Goal: Task Accomplishment & Management: Use online tool/utility

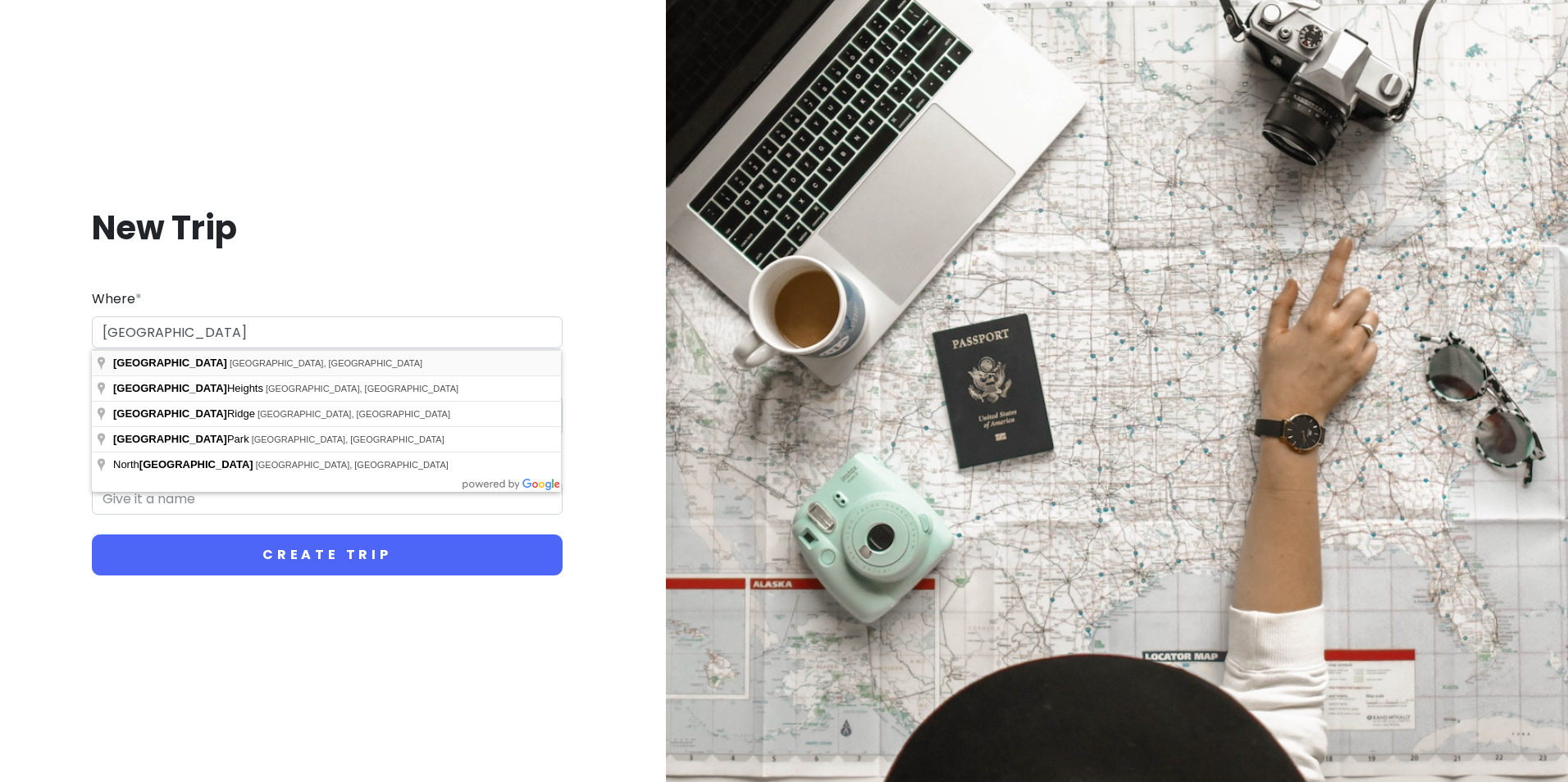
type input "[GEOGRAPHIC_DATA], [GEOGRAPHIC_DATA], [GEOGRAPHIC_DATA]"
type input "Chicago Trip"
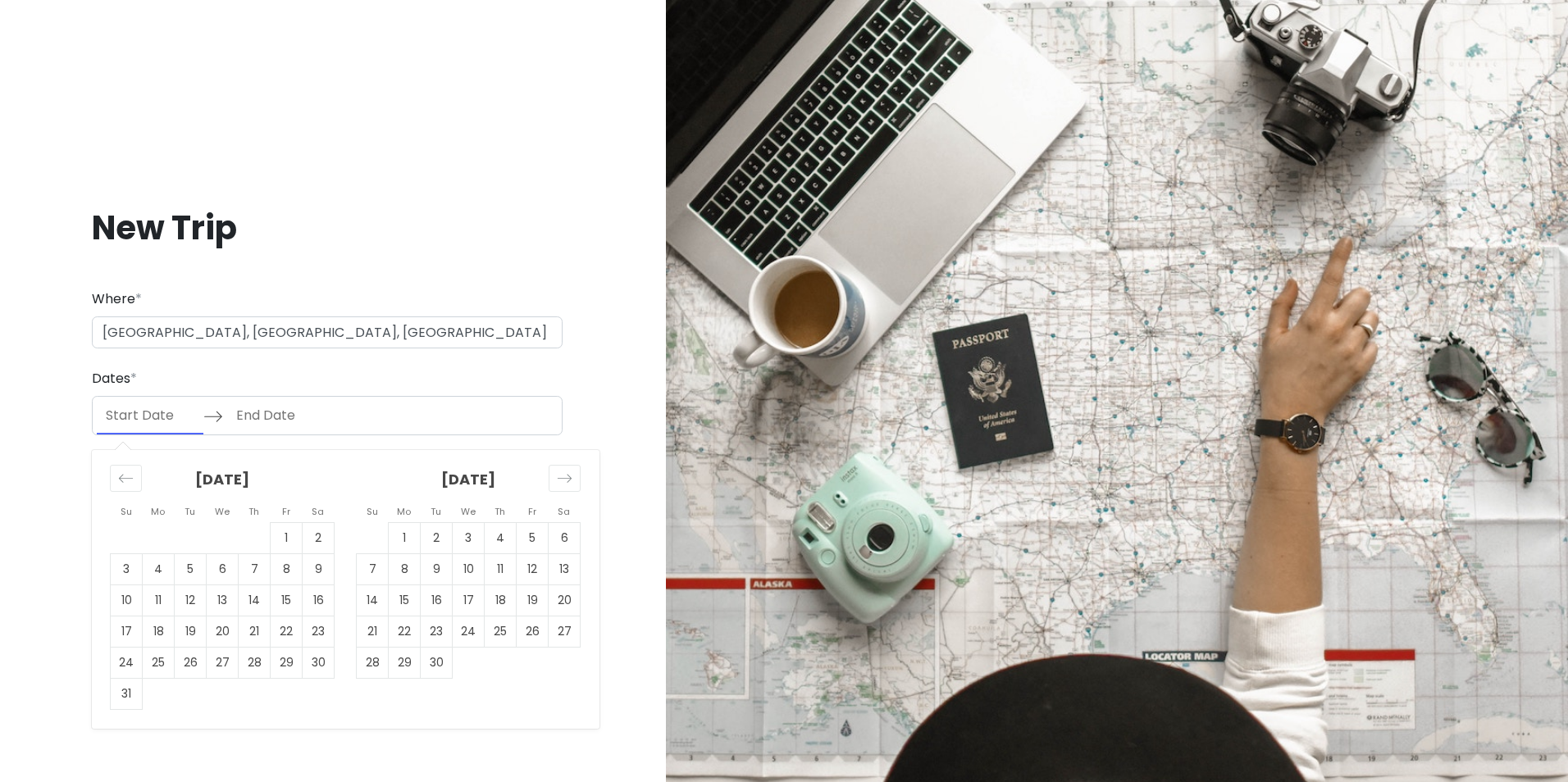
click at [136, 412] on input "Start Date" at bounding box center [149, 415] width 106 height 38
click at [390, 574] on td "8" at bounding box center [405, 568] width 32 height 31
type input "[DATE]"
click at [532, 574] on td "12" at bounding box center [532, 568] width 32 height 31
type input "[DATE]"
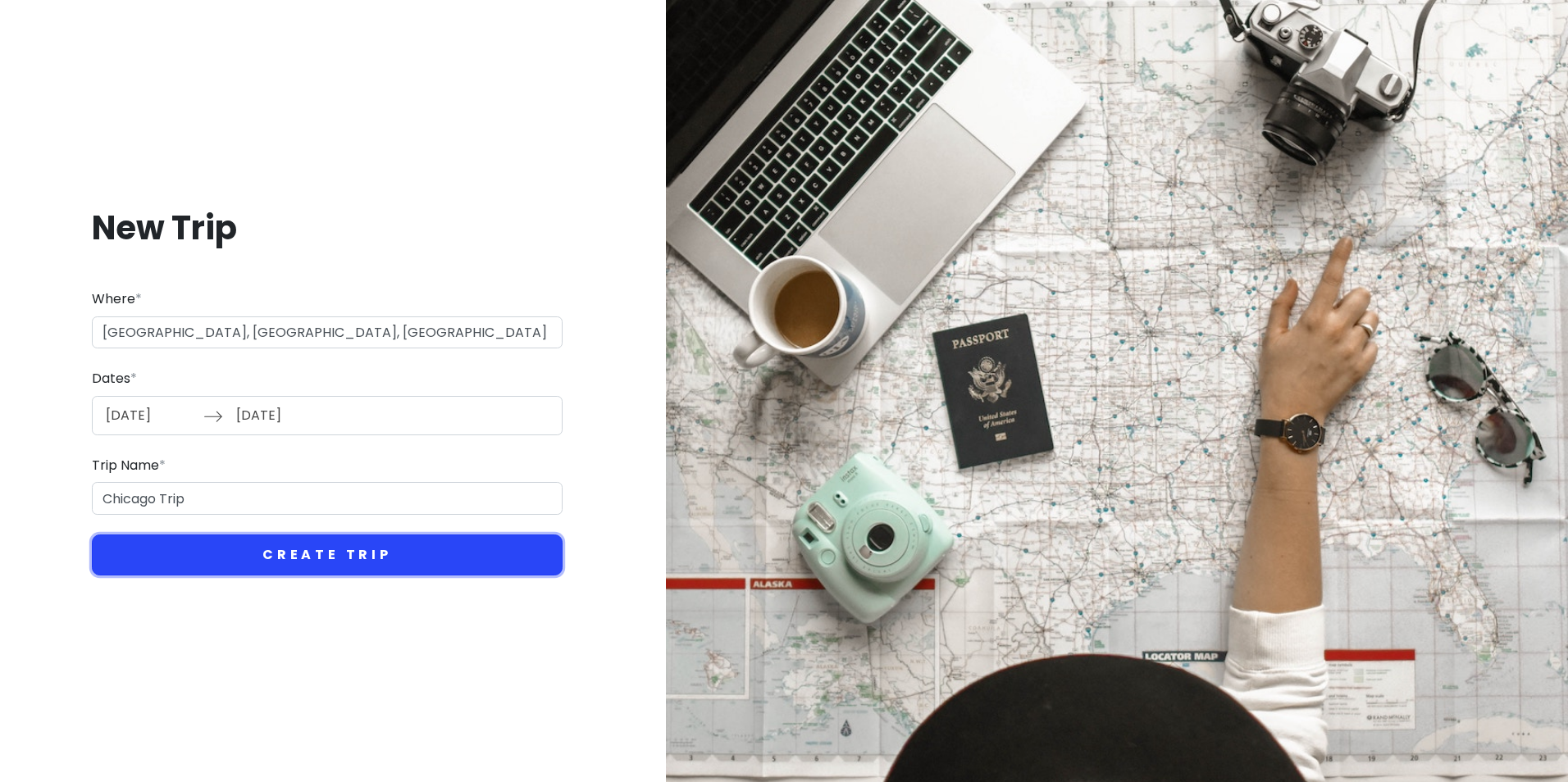
click at [299, 559] on button "Create Trip" at bounding box center [327, 555] width 471 height 41
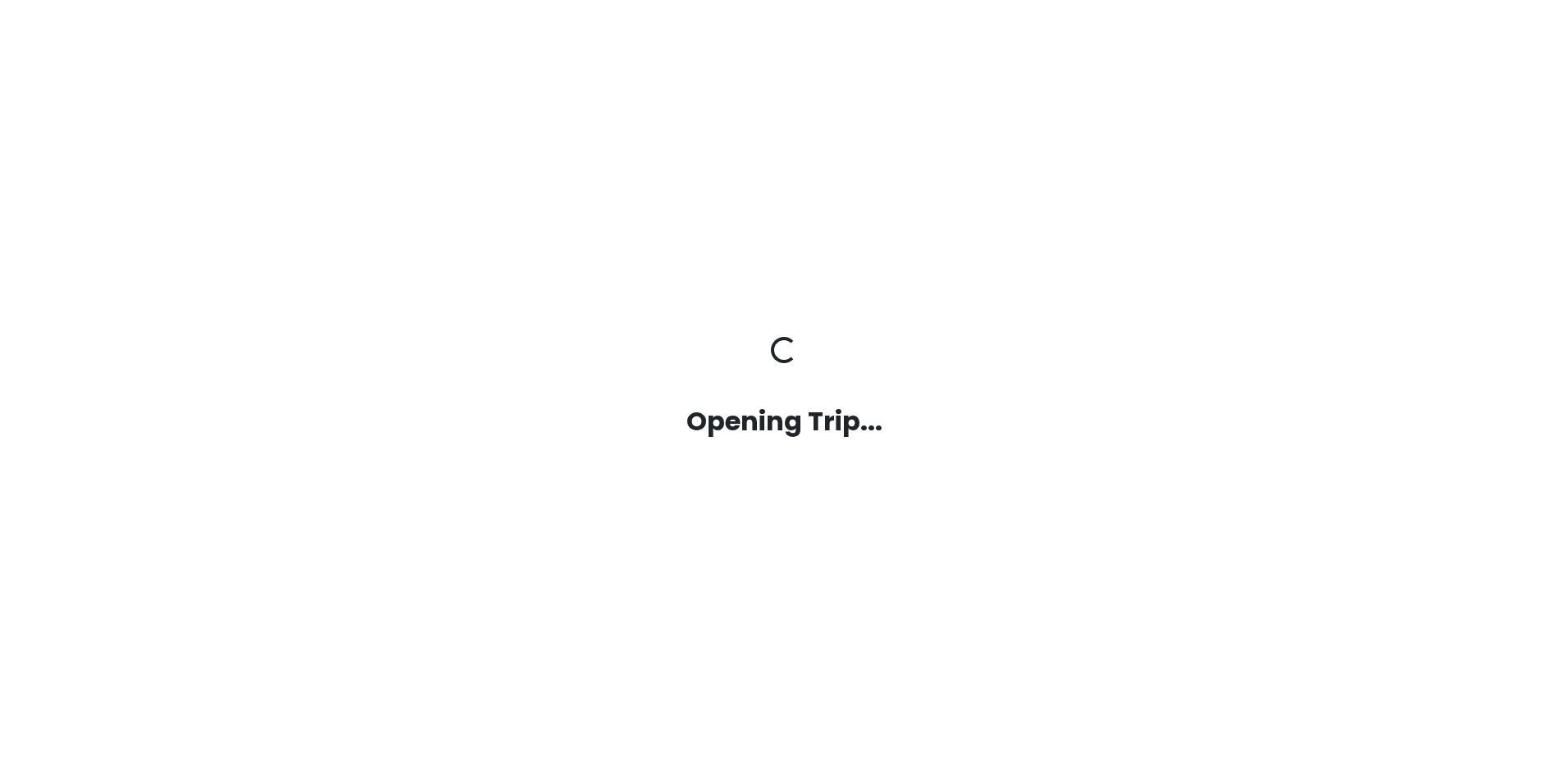
click at [355, 538] on div "Opening Trip... Opening Trip..." at bounding box center [784, 391] width 935 height 782
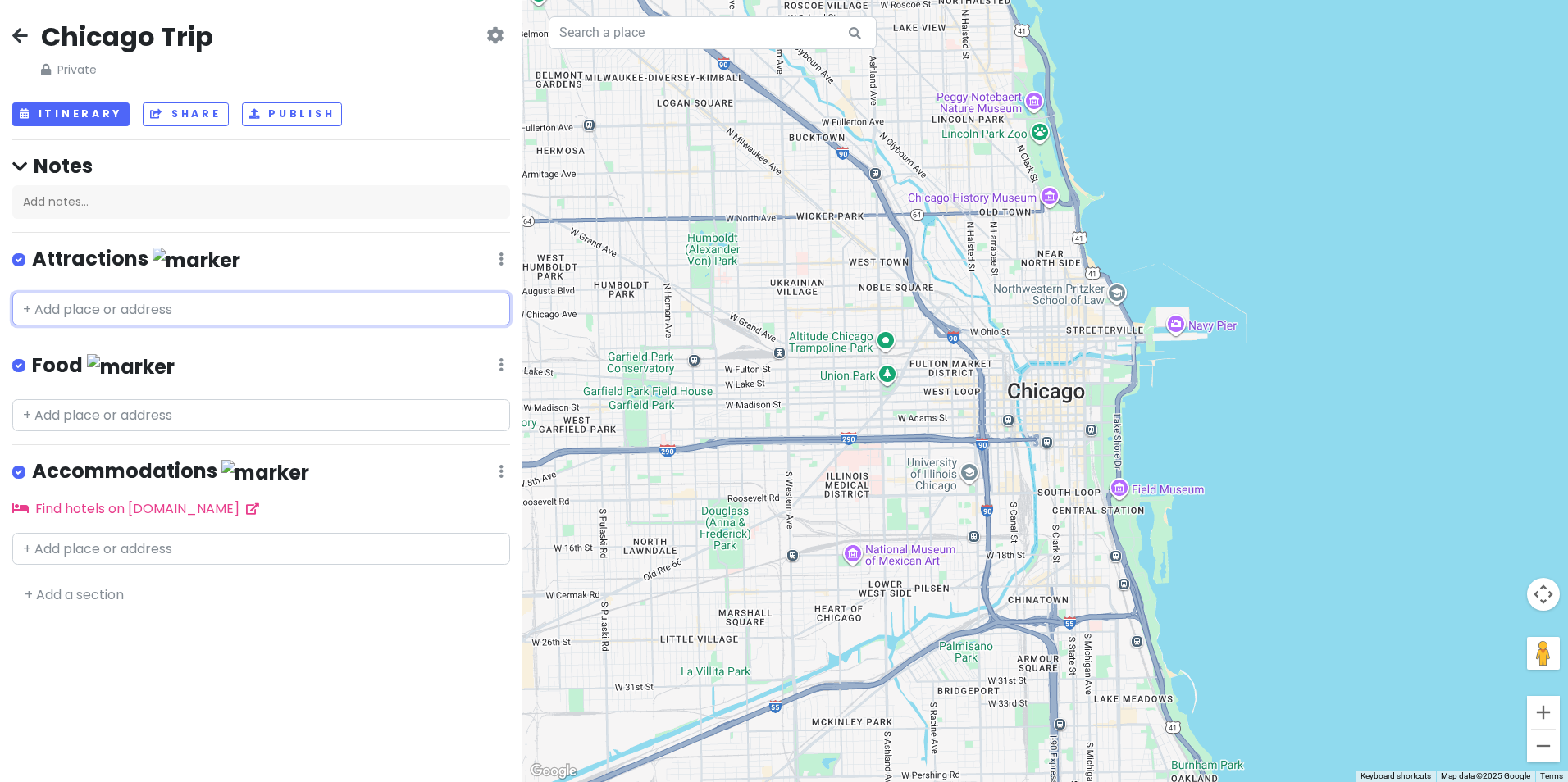
click at [68, 306] on input "text" at bounding box center [261, 308] width 498 height 32
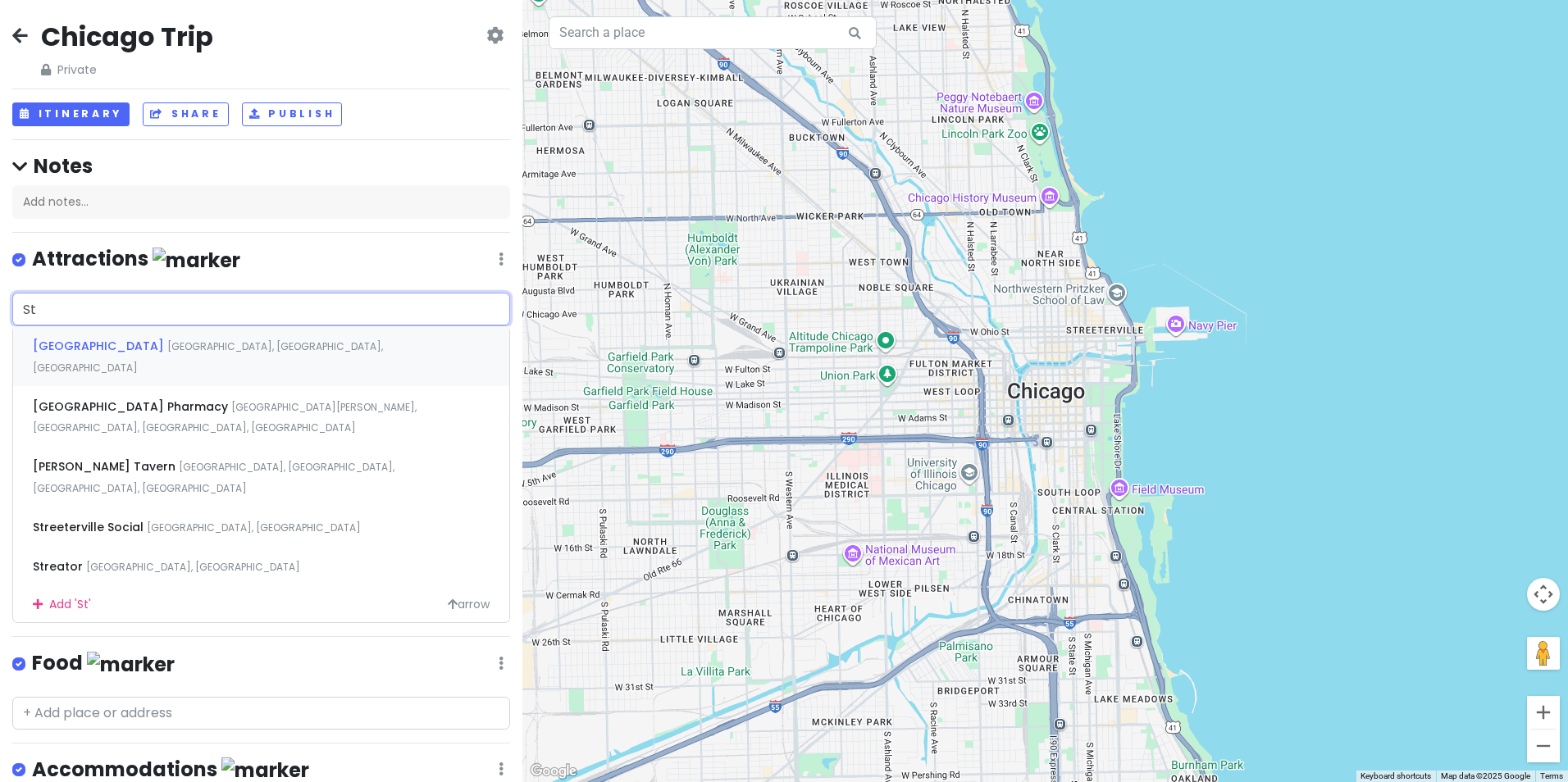
type input "Sta"
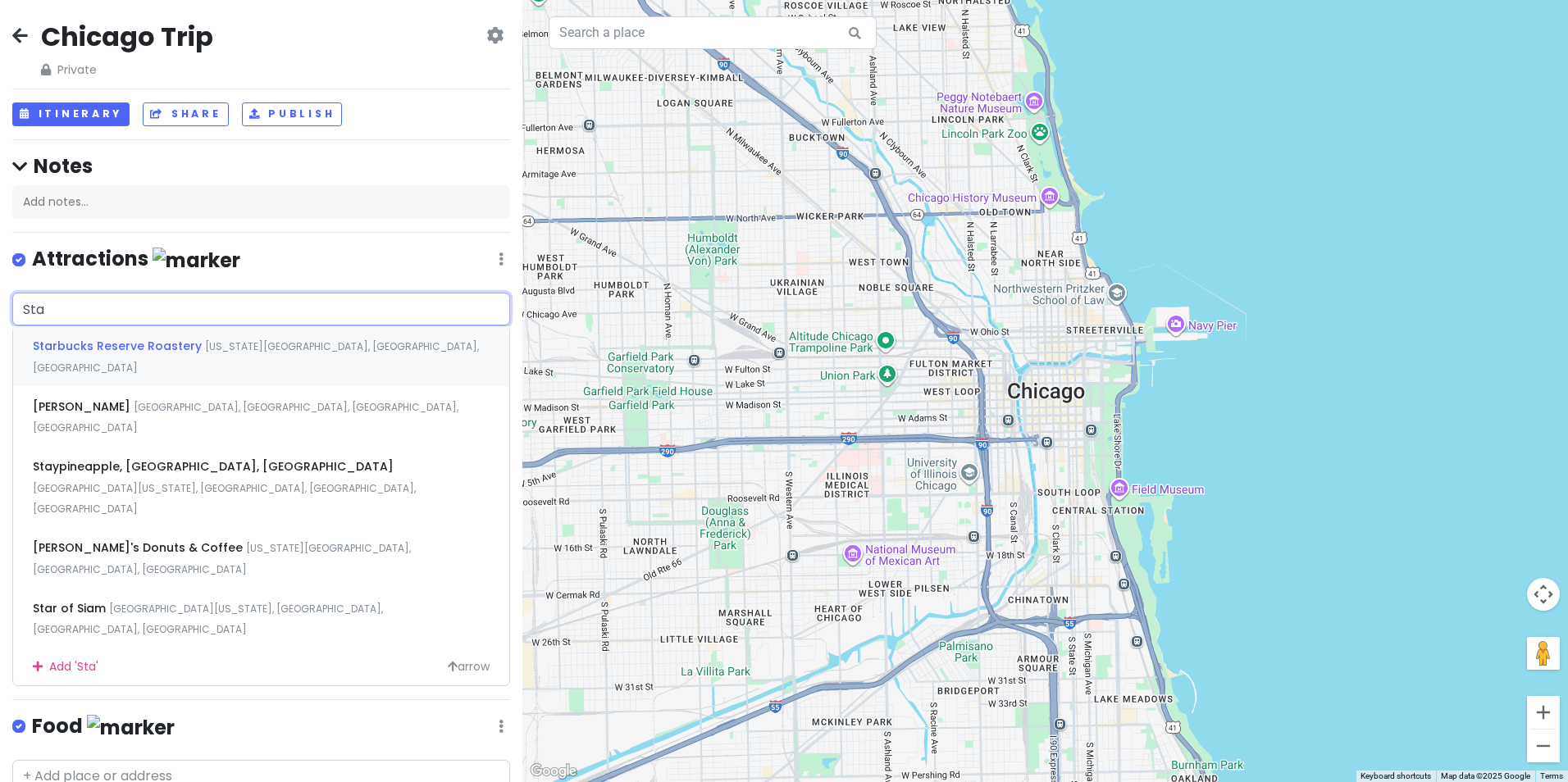
click at [91, 351] on span "Starbucks Reserve Roastery" at bounding box center [119, 346] width 172 height 17
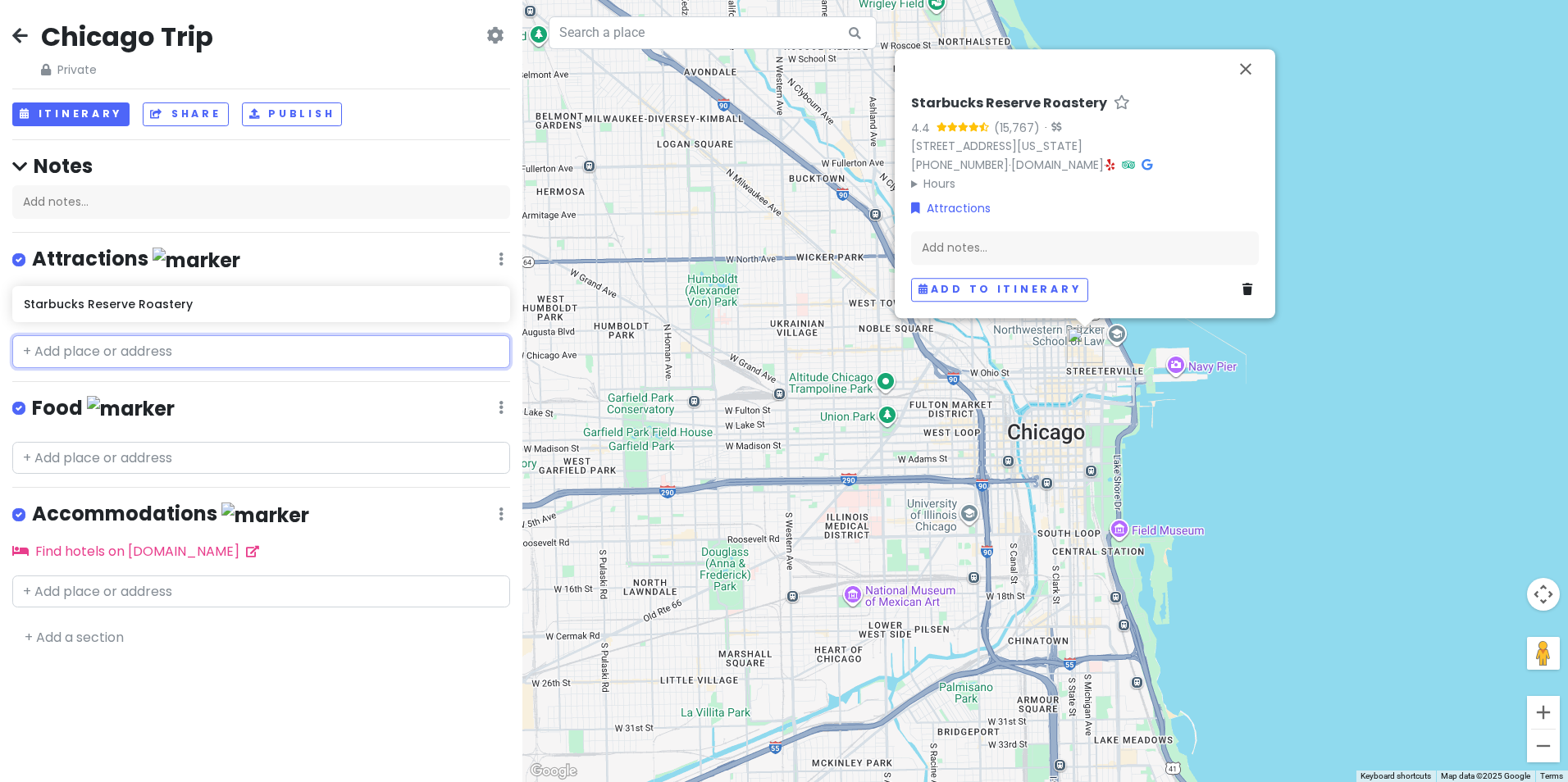
click at [91, 351] on input "text" at bounding box center [261, 351] width 498 height 32
click at [1005, 291] on button "Add to itinerary" at bounding box center [1000, 290] width 177 height 24
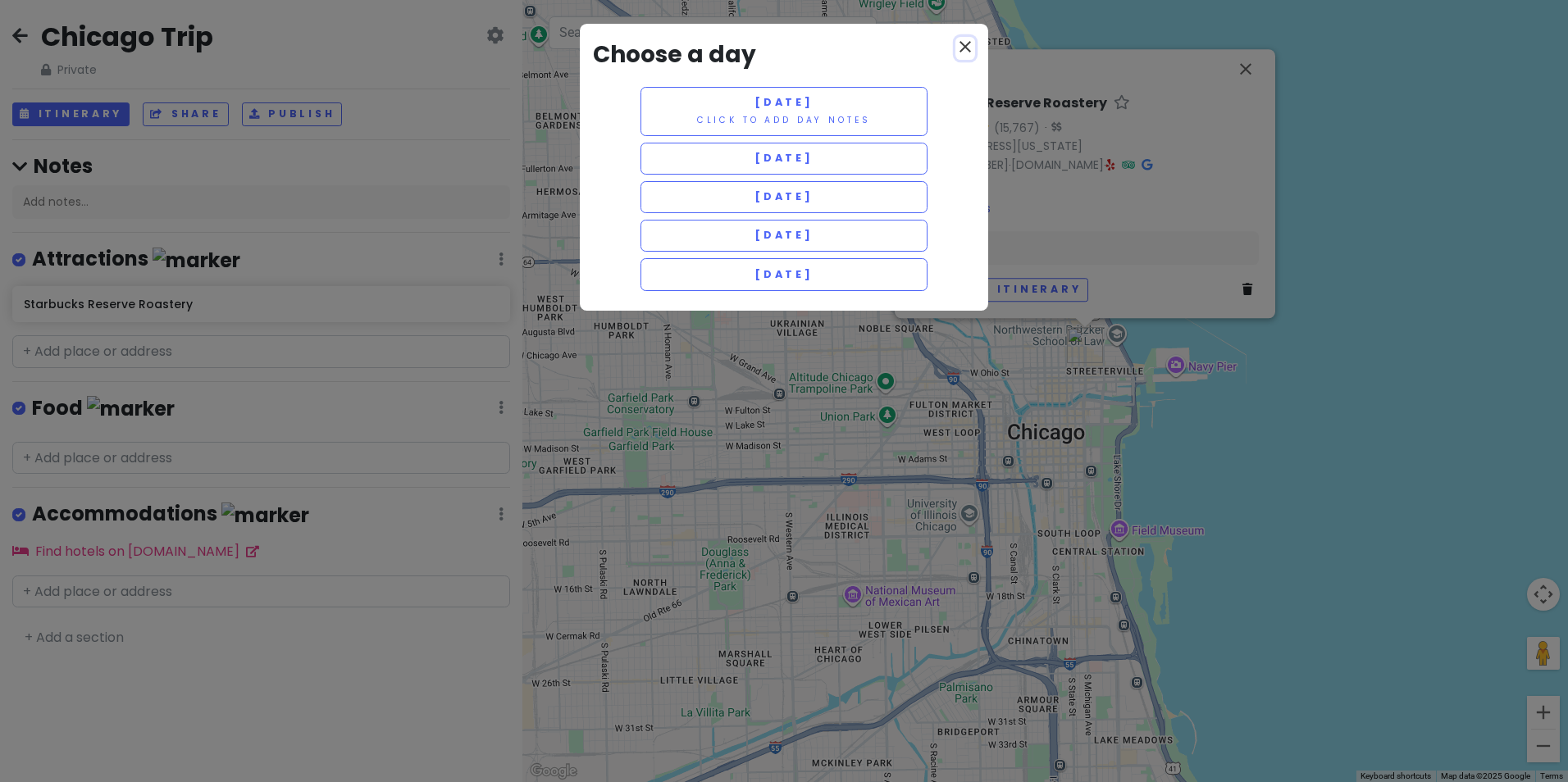
click at [964, 44] on icon "close" at bounding box center [965, 47] width 19 height 19
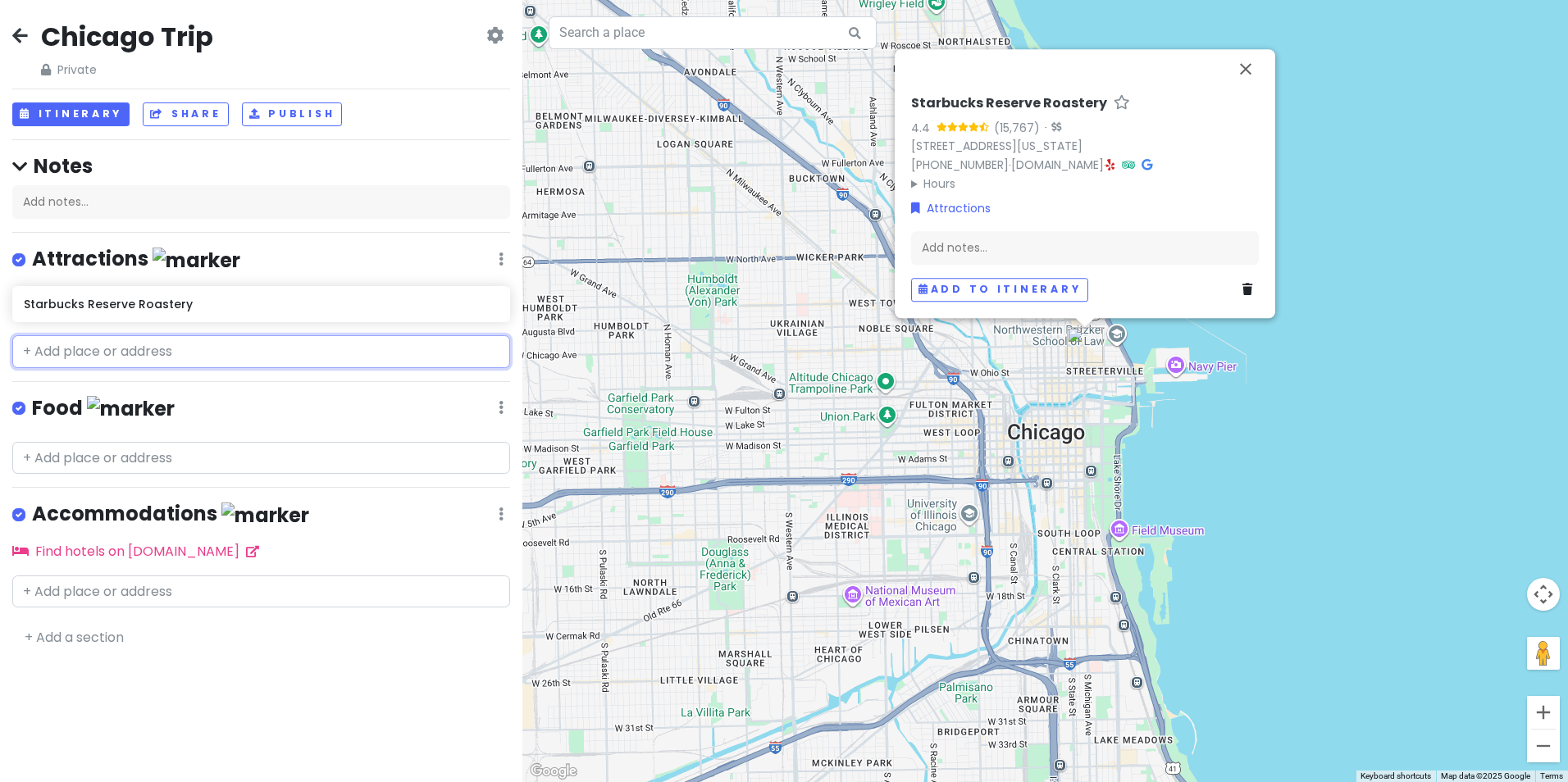
click at [118, 355] on input "text" at bounding box center [261, 351] width 498 height 32
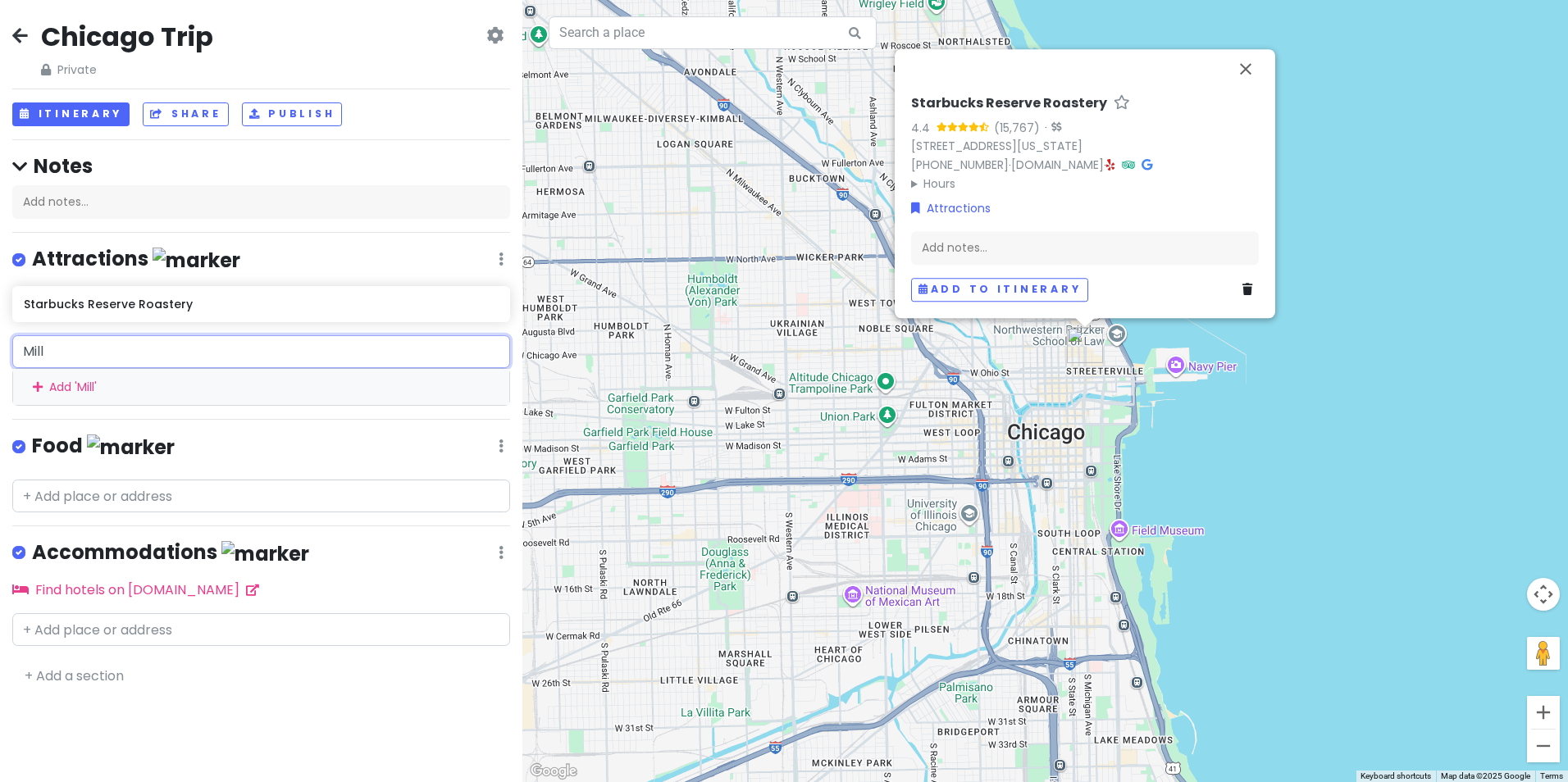
type input "Mille"
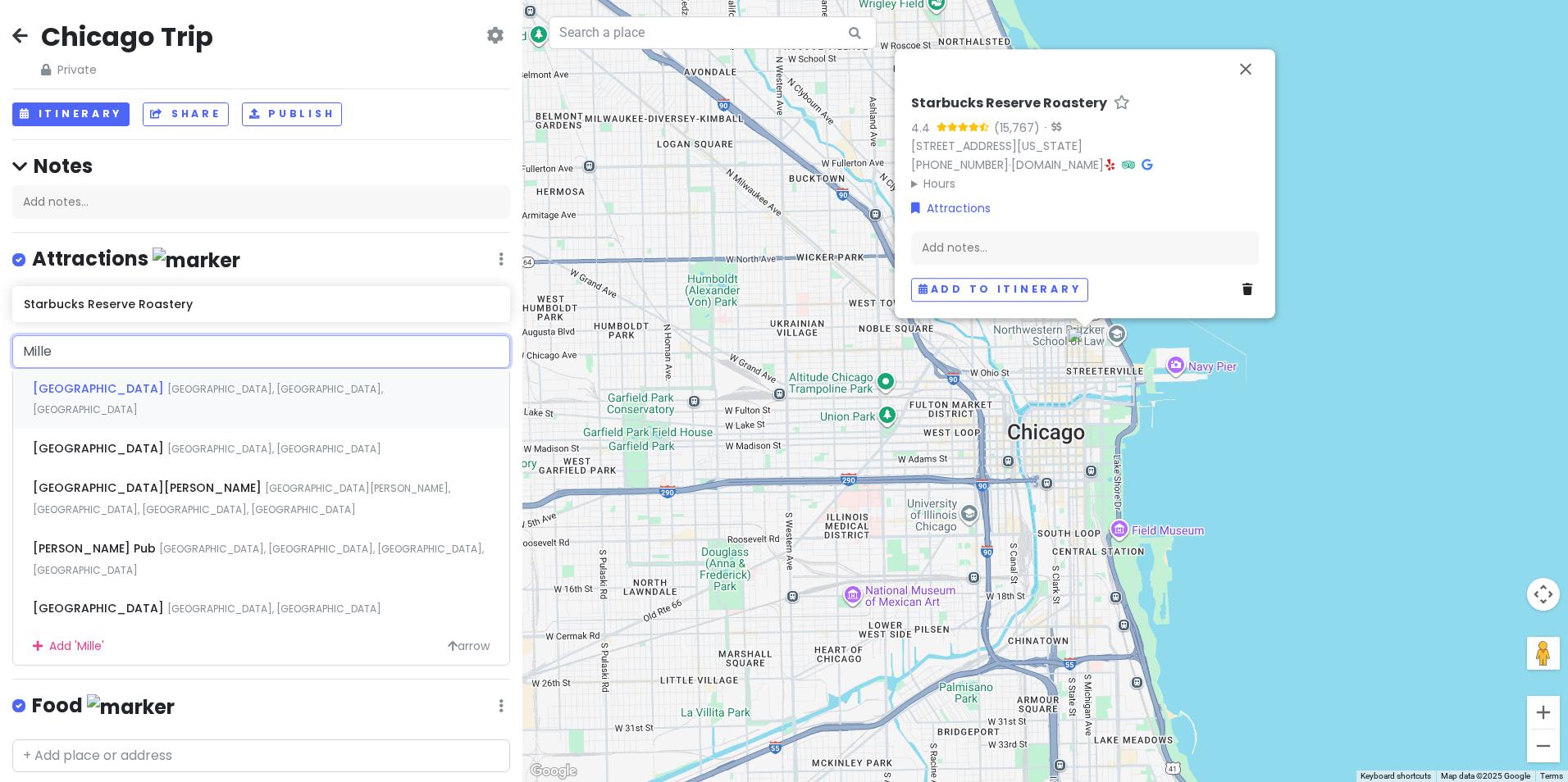
click at [84, 391] on span "[GEOGRAPHIC_DATA]" at bounding box center [99, 388] width 134 height 17
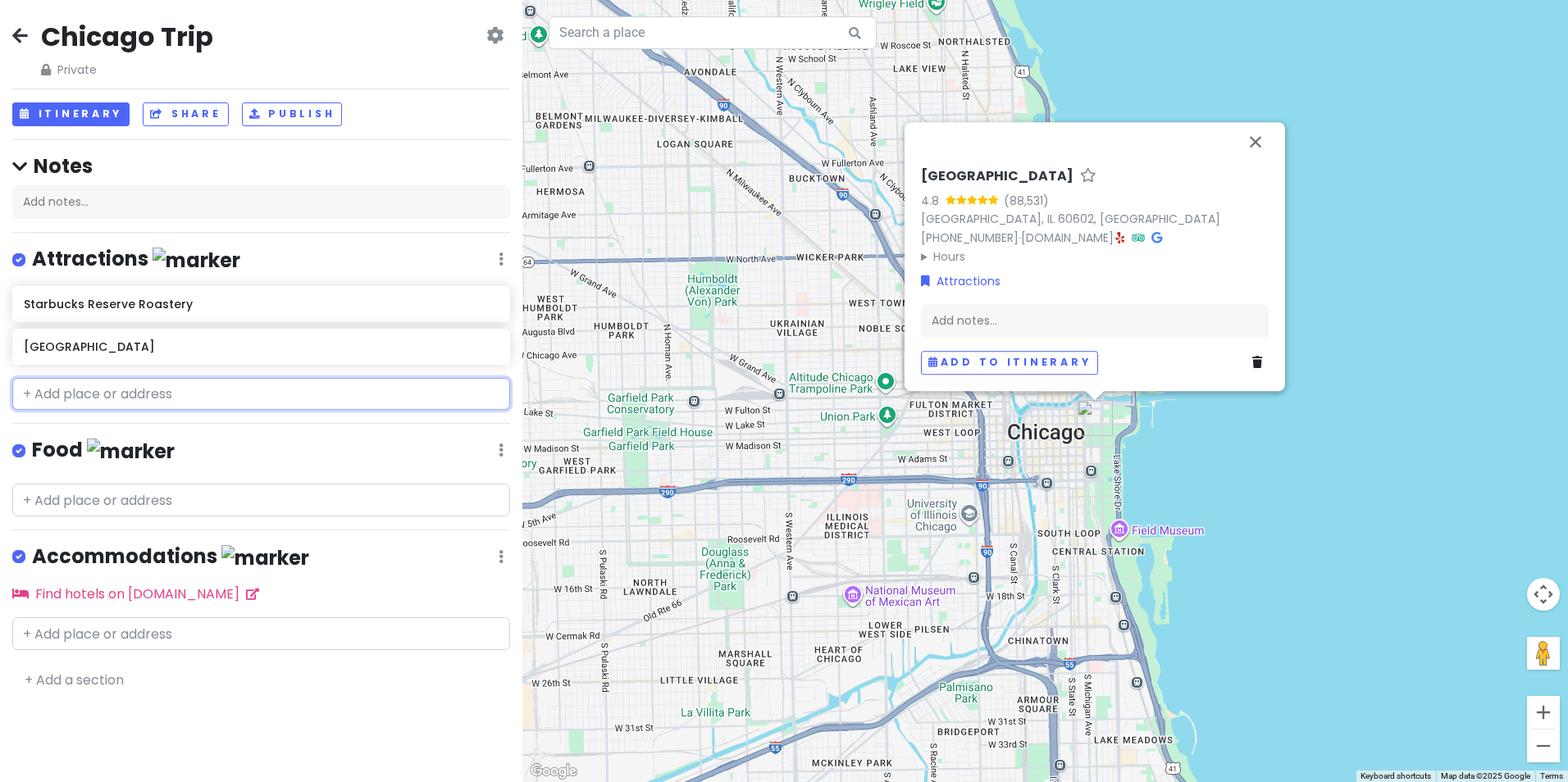
click at [90, 386] on input "text" at bounding box center [261, 394] width 498 height 32
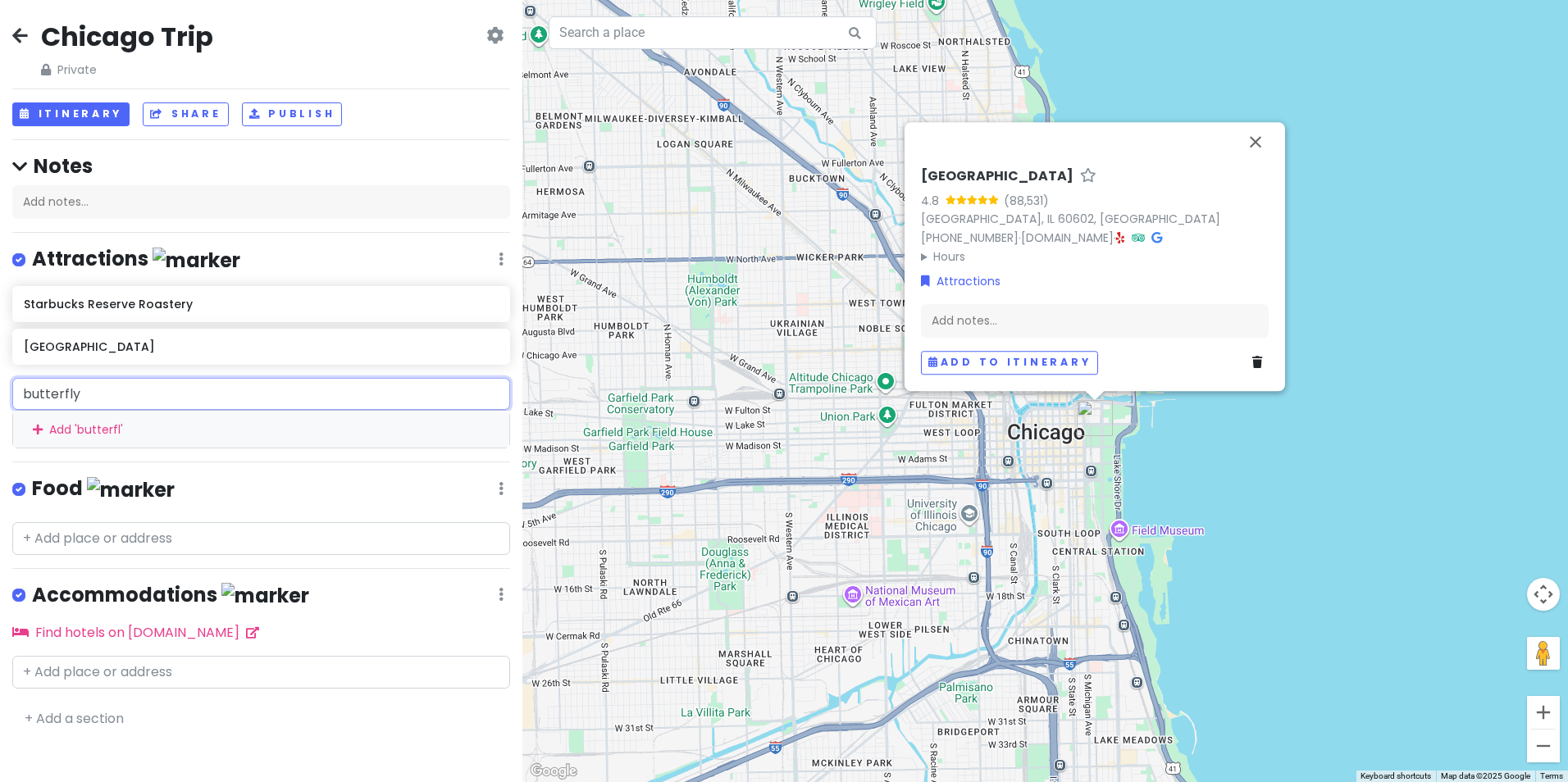
type input "butterfly"
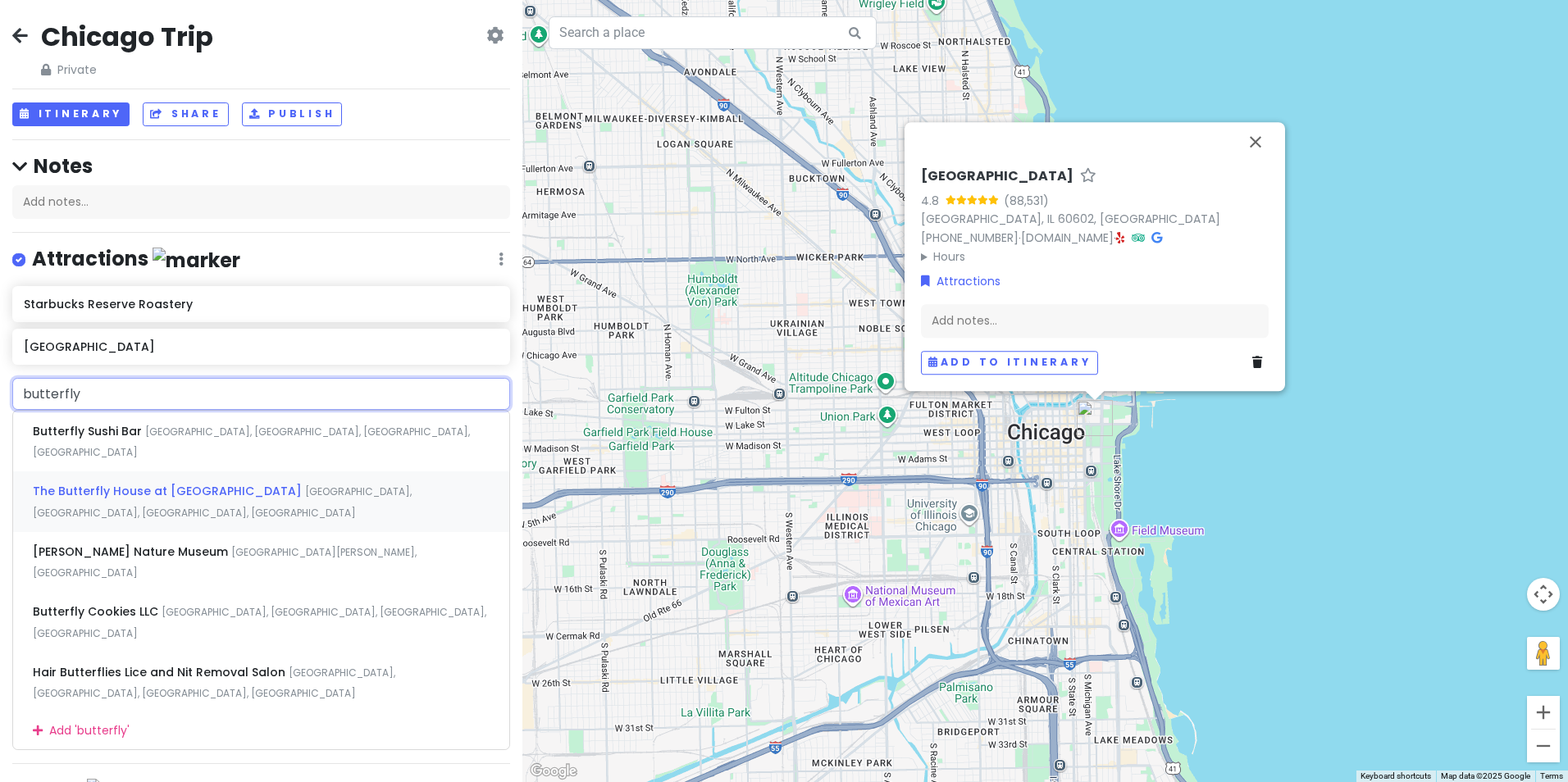
click at [124, 440] on span "The Butterfly House at [GEOGRAPHIC_DATA]" at bounding box center [89, 431] width 112 height 17
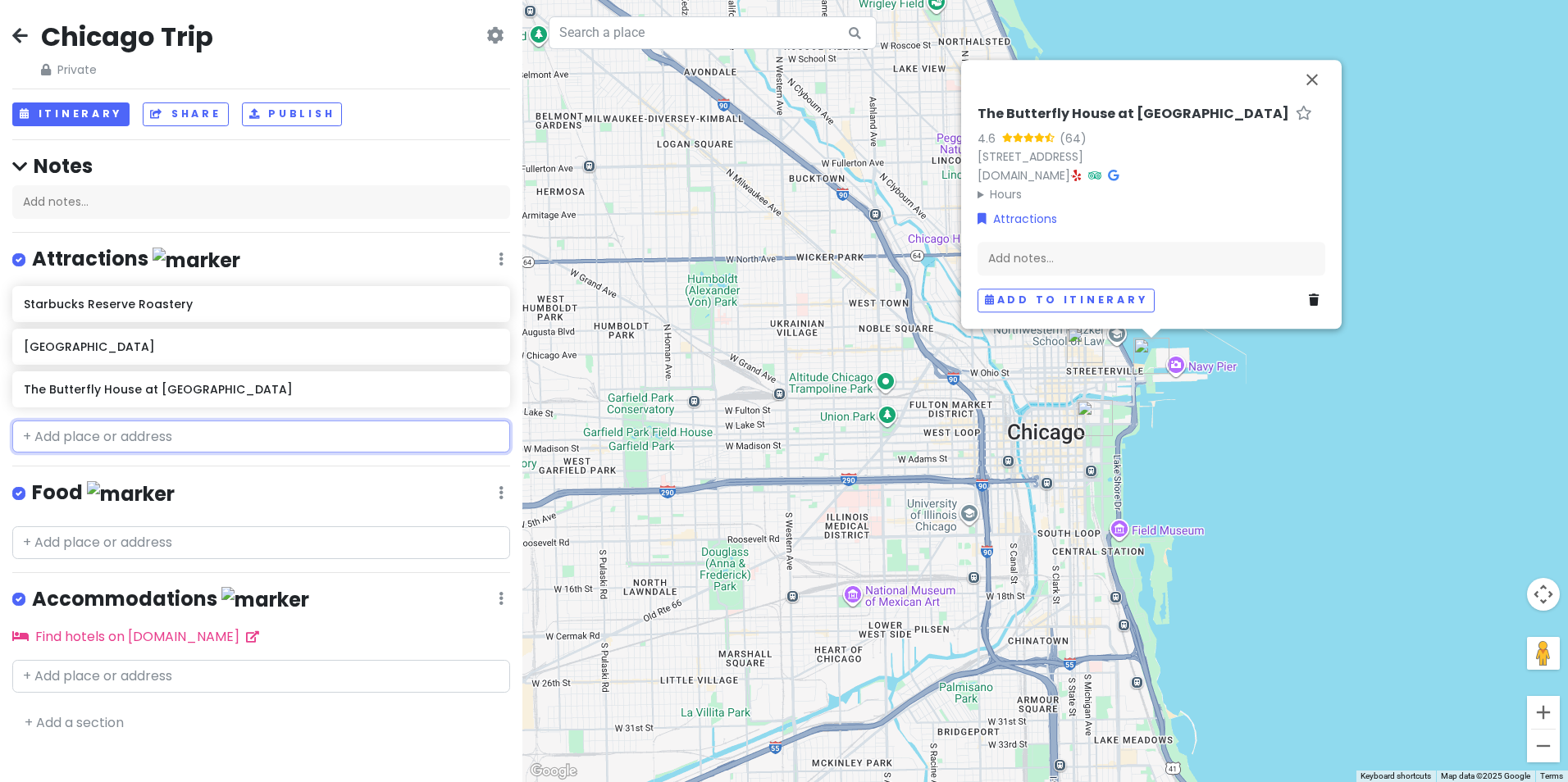
click at [117, 434] on input "text" at bounding box center [261, 436] width 498 height 32
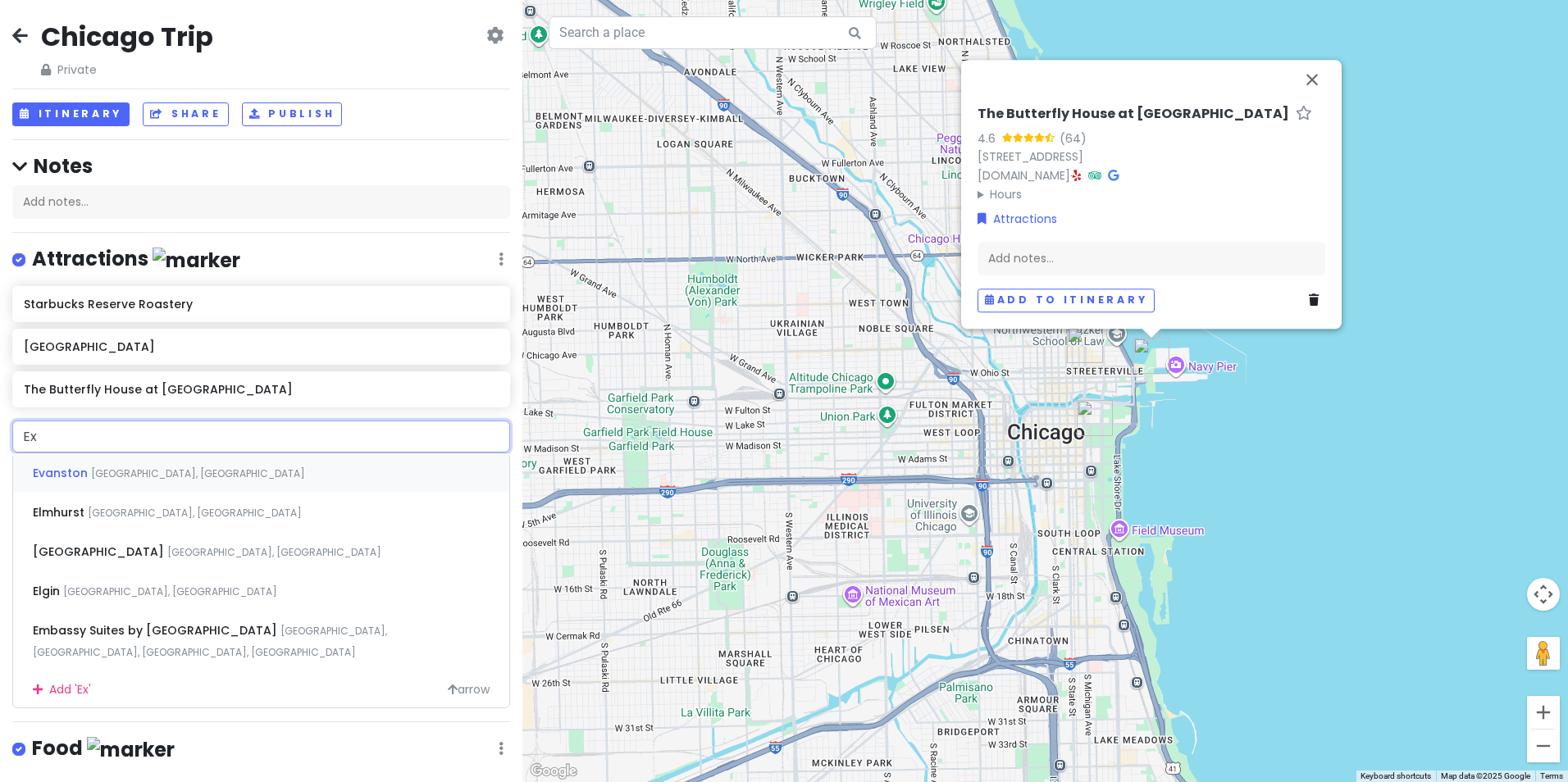
type input "Exh"
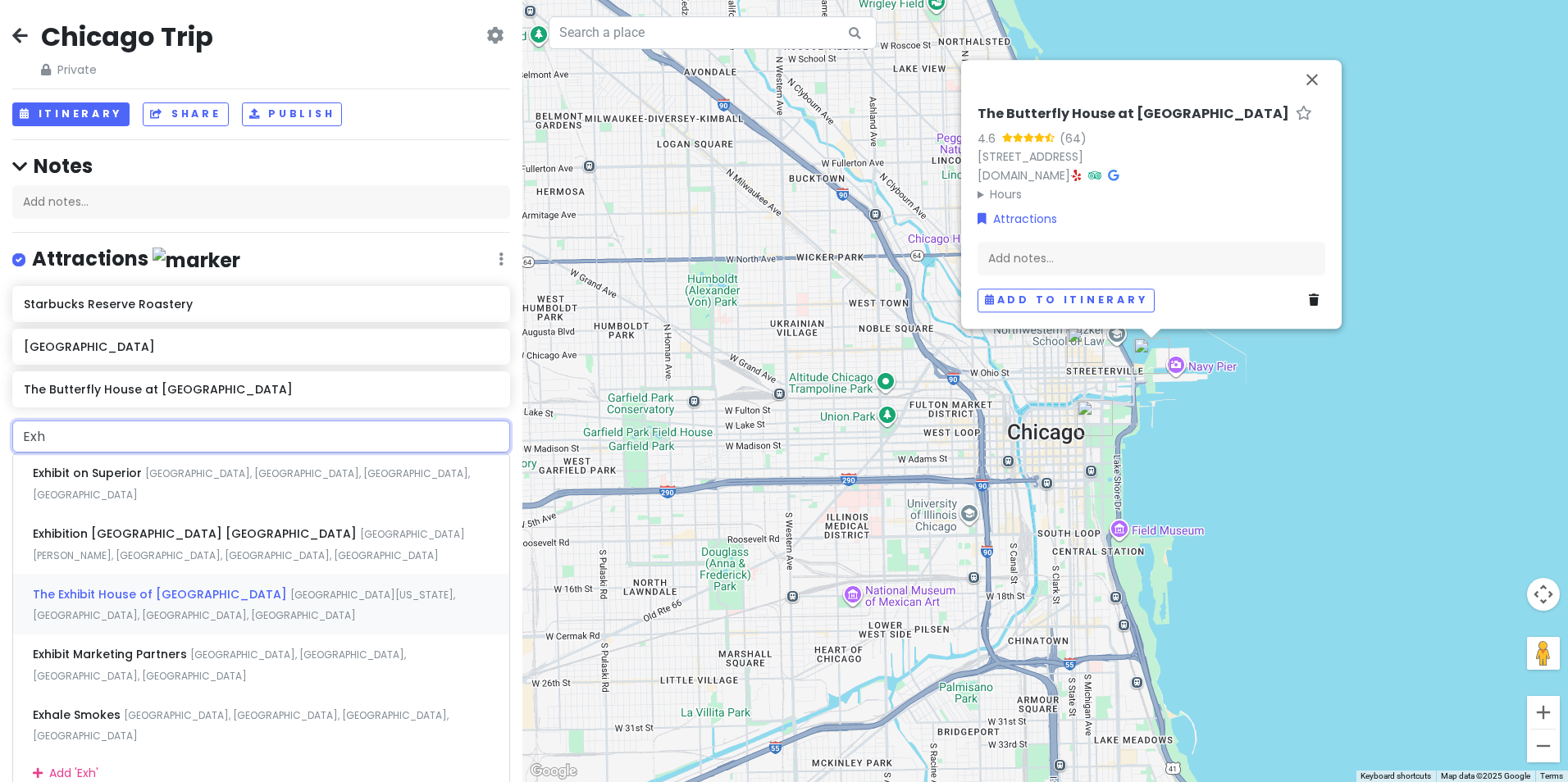
click at [145, 481] on span "The Exhibit House of [GEOGRAPHIC_DATA]" at bounding box center [89, 473] width 112 height 17
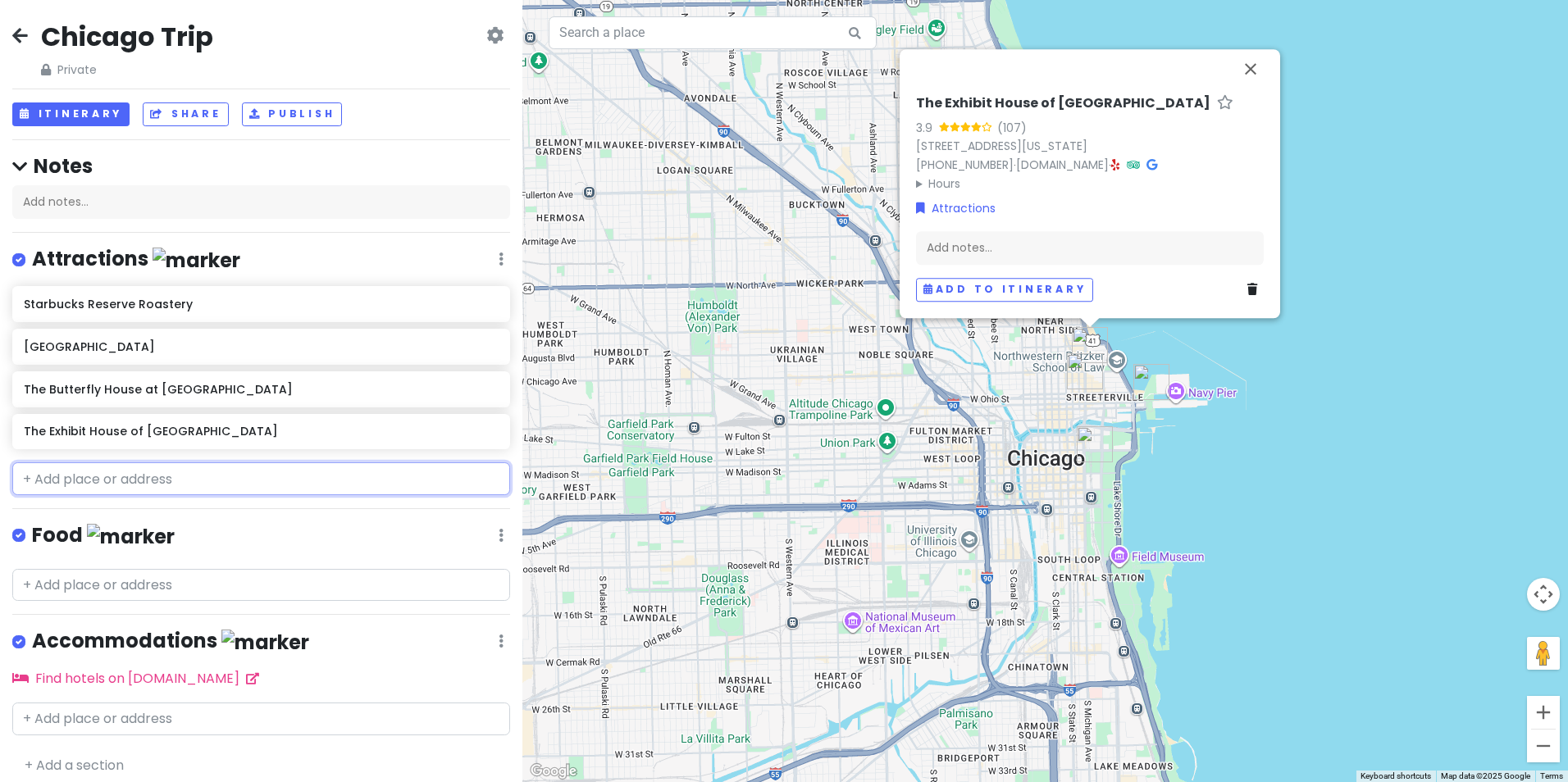
click at [118, 477] on input "text" at bounding box center [261, 478] width 498 height 32
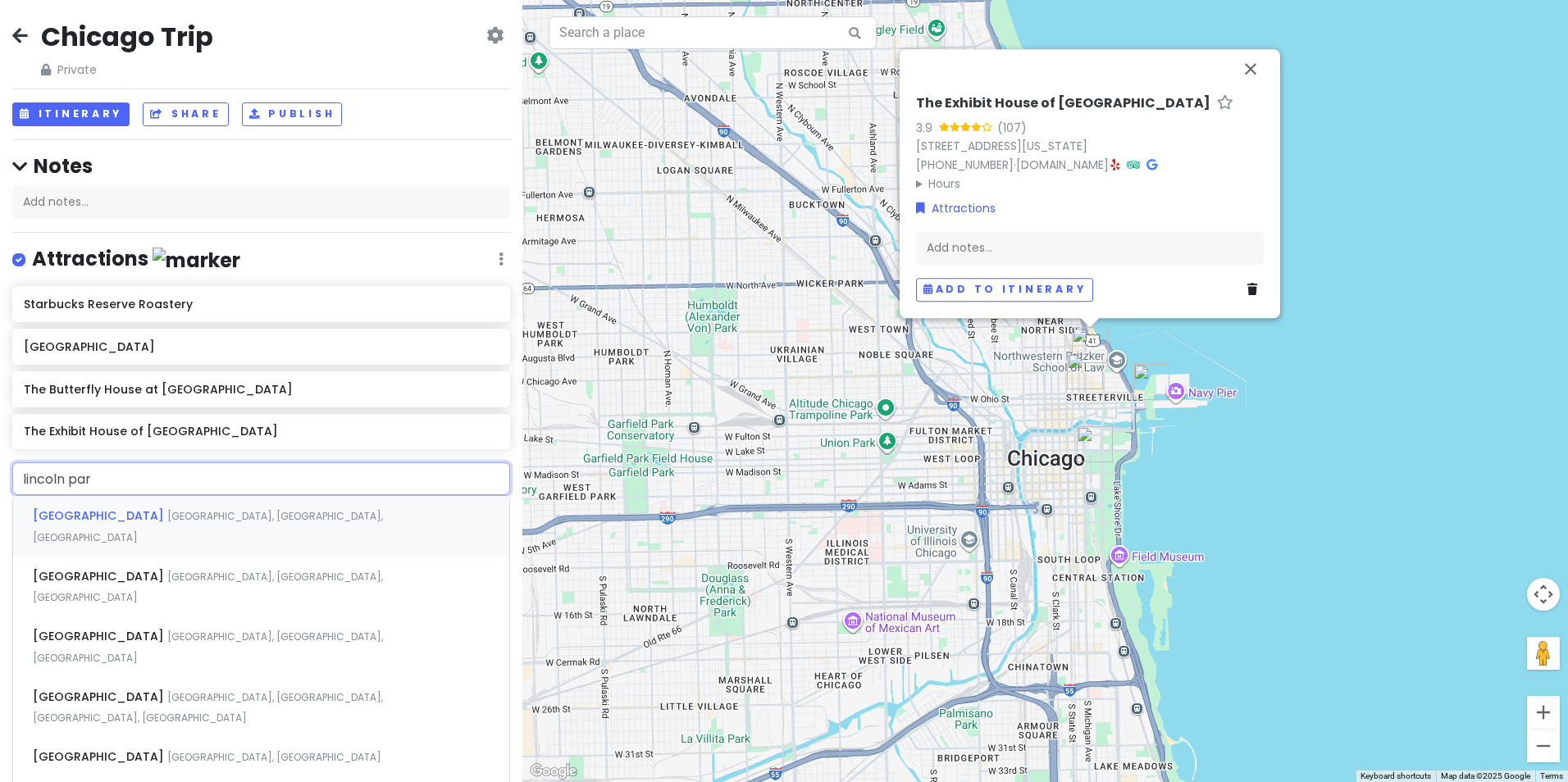
type input "[GEOGRAPHIC_DATA]"
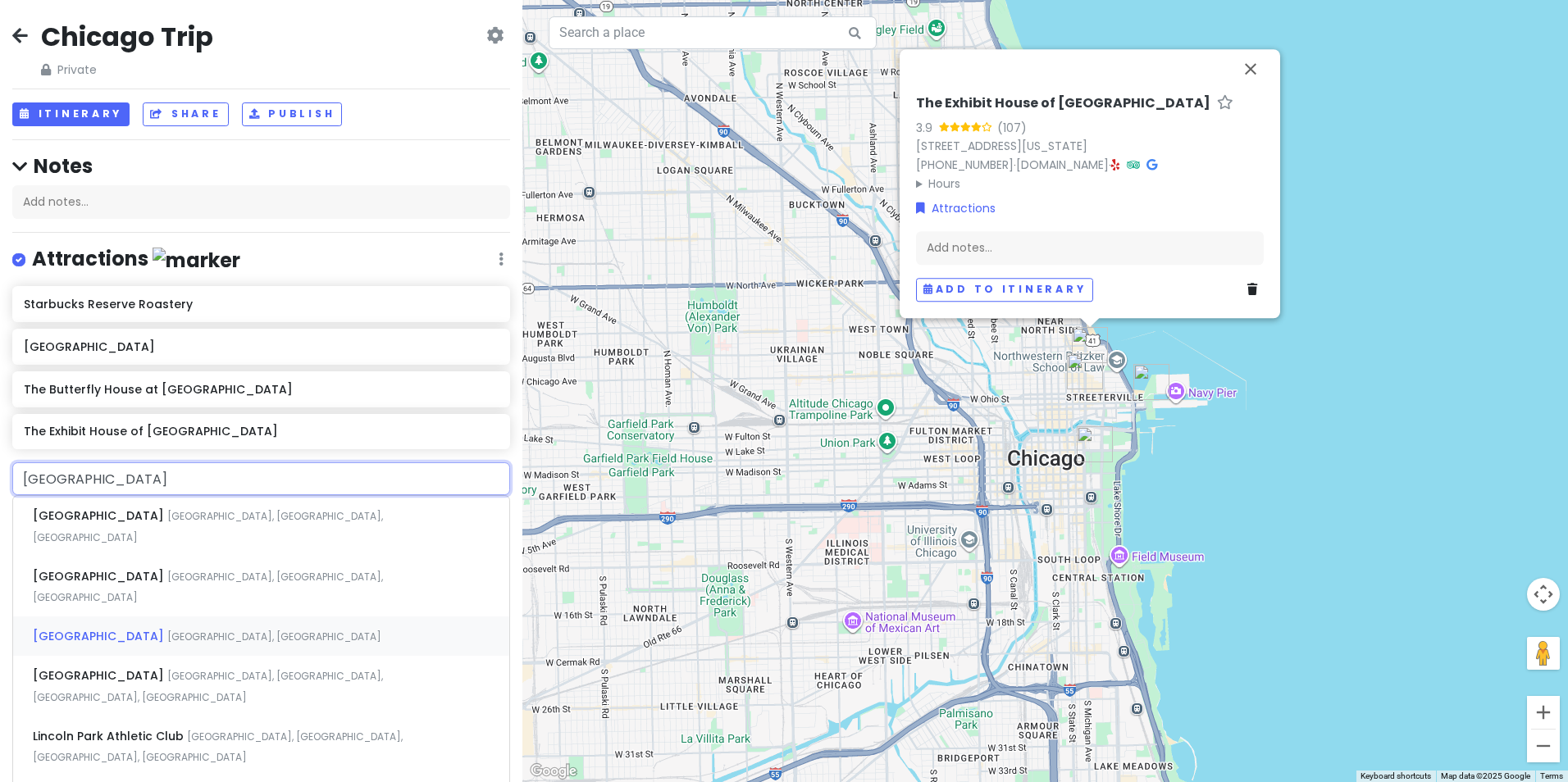
click at [131, 524] on span "[GEOGRAPHIC_DATA]" at bounding box center [99, 515] width 134 height 17
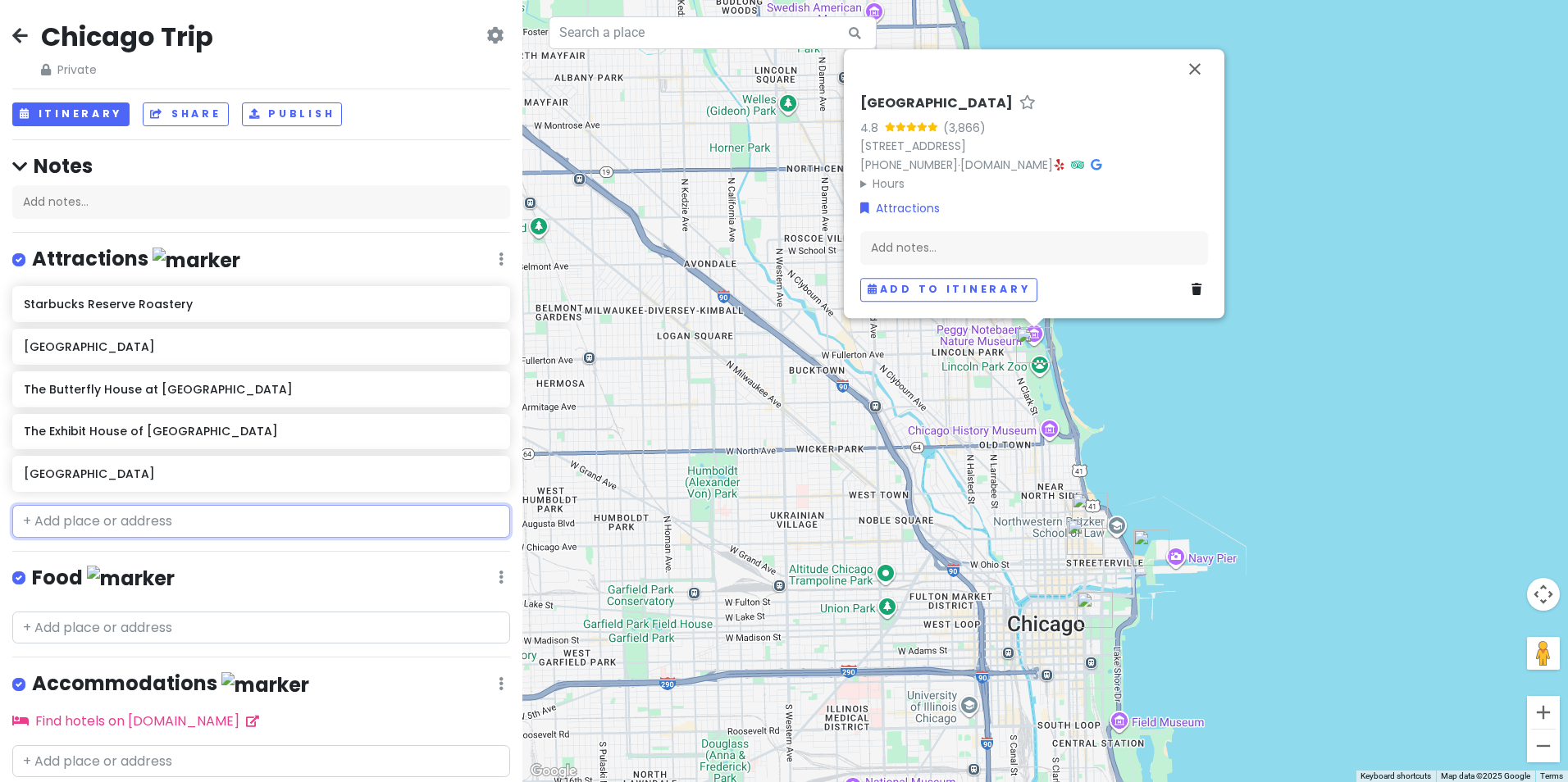
click at [97, 513] on input "text" at bounding box center [261, 520] width 498 height 32
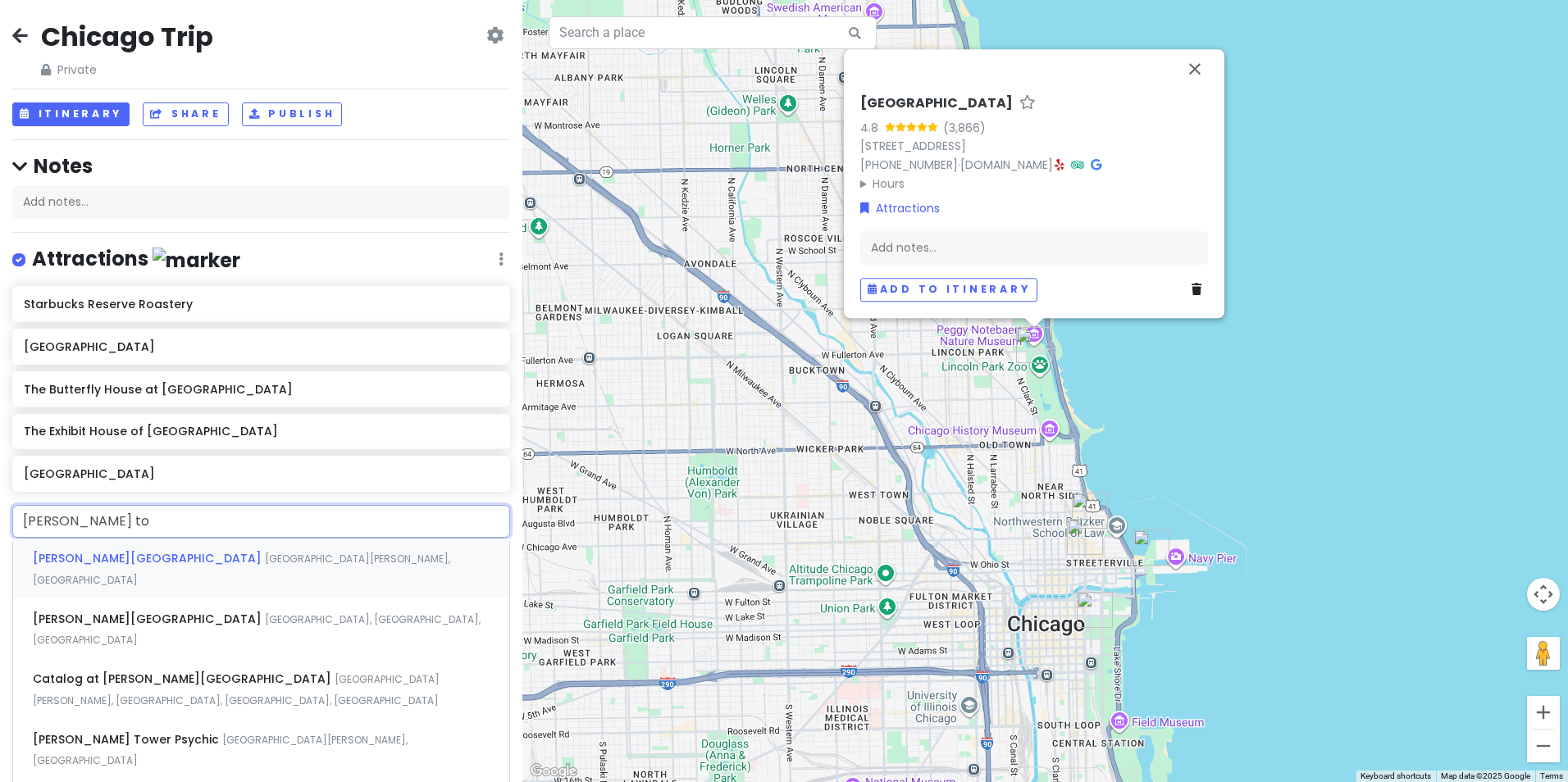
type input "[PERSON_NAME]"
click at [91, 559] on span "[PERSON_NAME][GEOGRAPHIC_DATA]" at bounding box center [148, 558] width 232 height 17
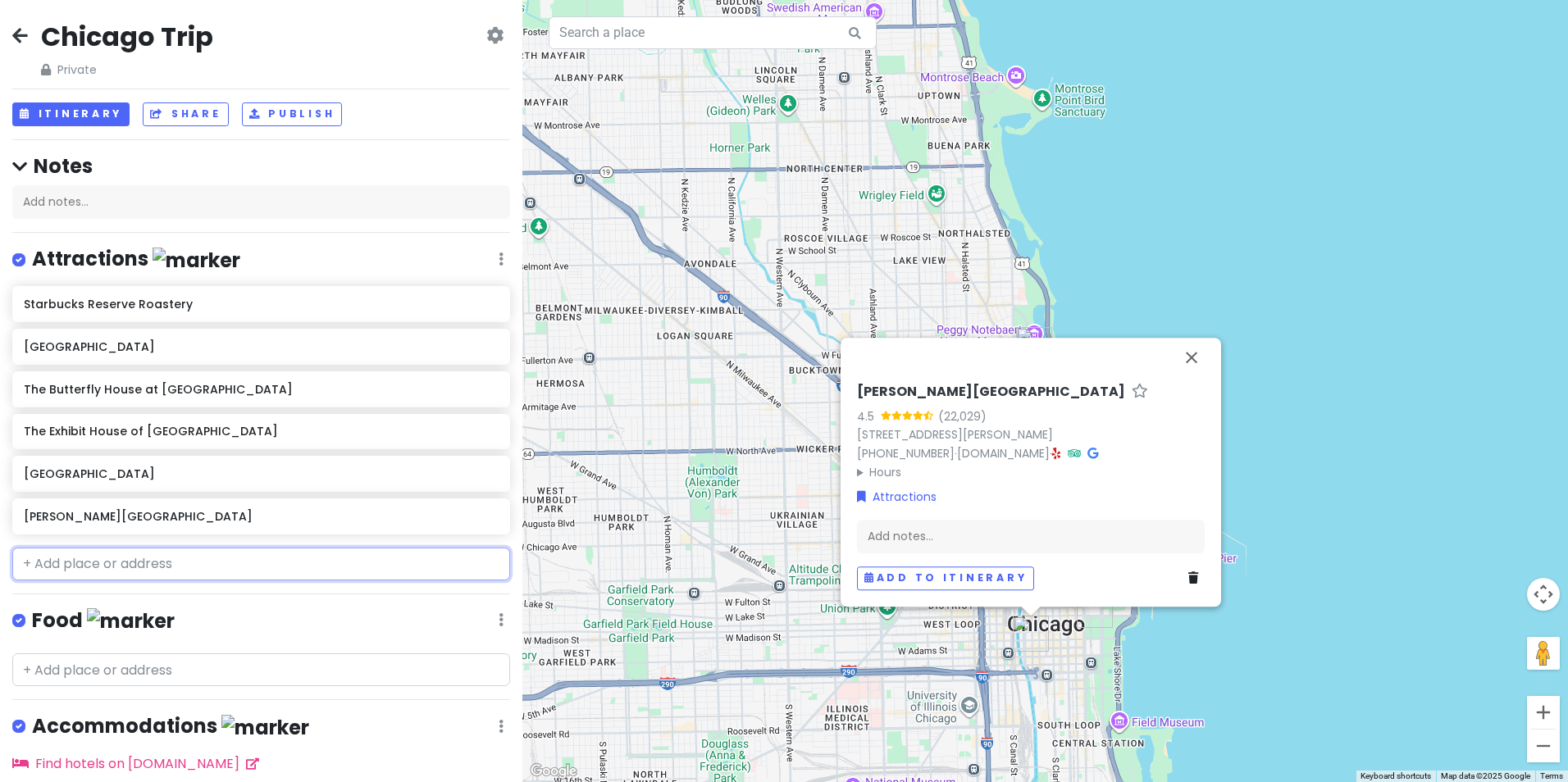
click at [86, 562] on input "text" at bounding box center [261, 563] width 498 height 32
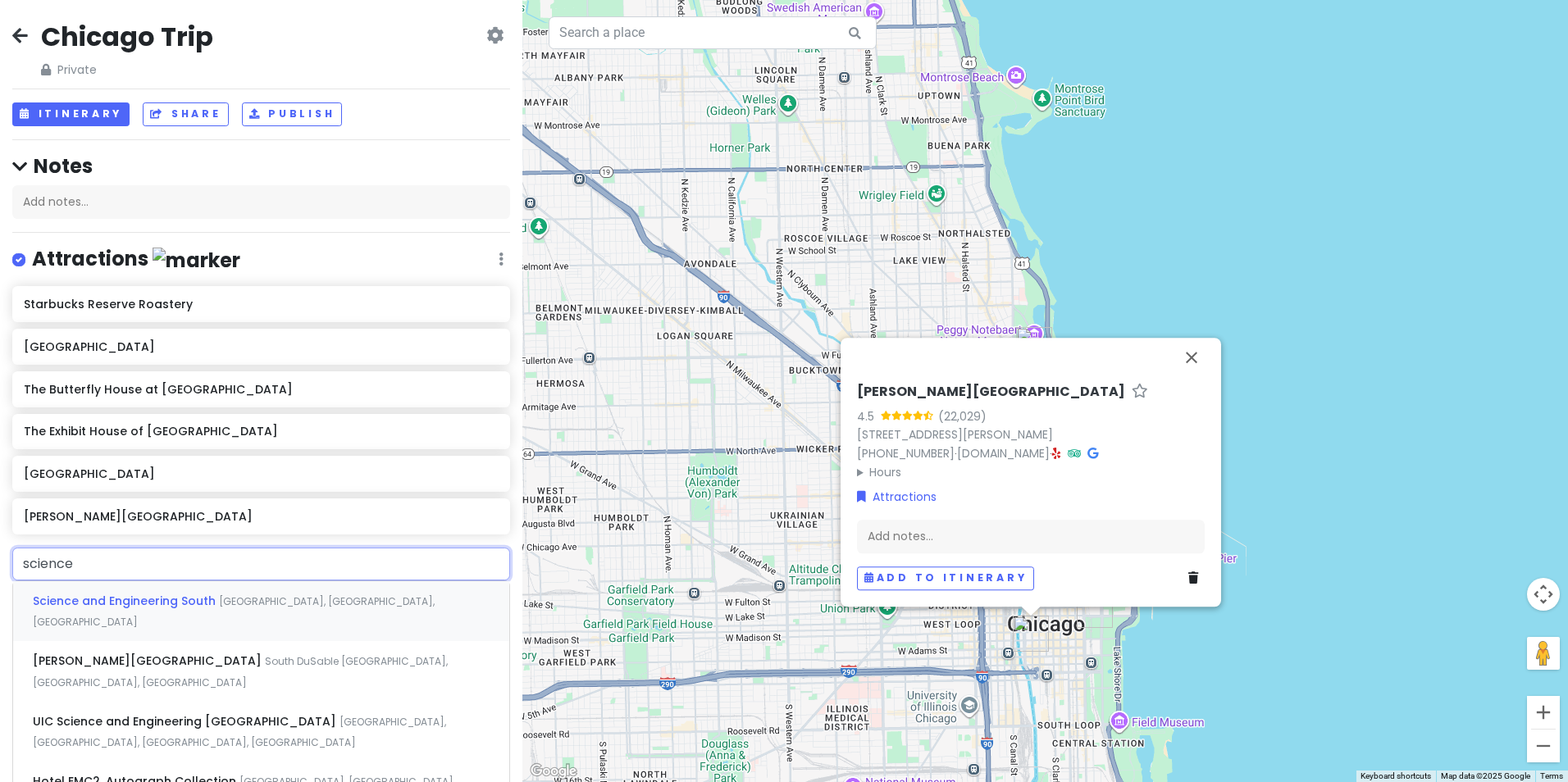
type input "science a"
click at [82, 652] on div "[PERSON_NAME][GEOGRAPHIC_DATA] [GEOGRAPHIC_DATA] [GEOGRAPHIC_DATA], [GEOGRAPHIC…" at bounding box center [261, 671] width 496 height 61
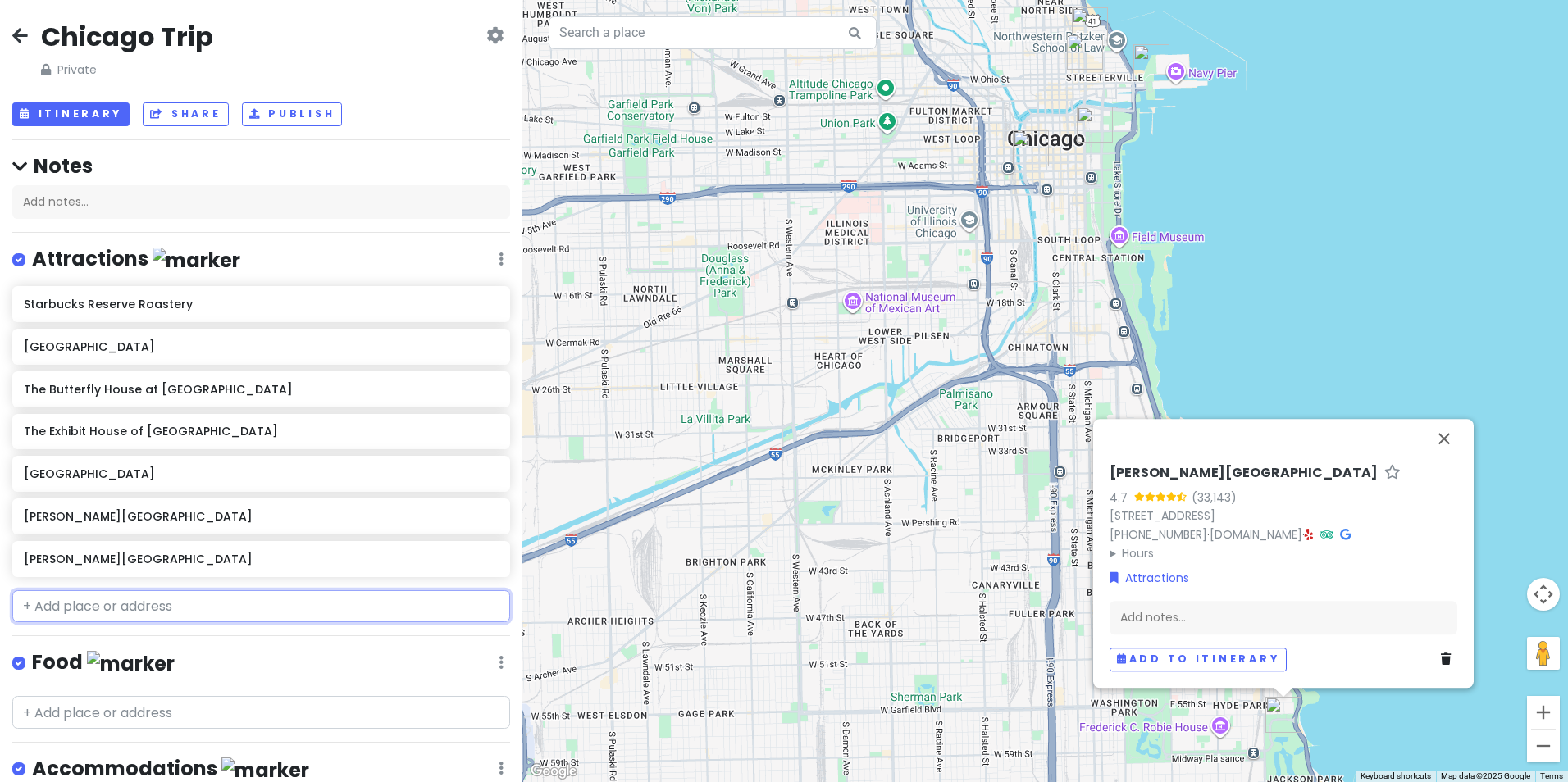
click at [116, 603] on input "text" at bounding box center [261, 606] width 498 height 32
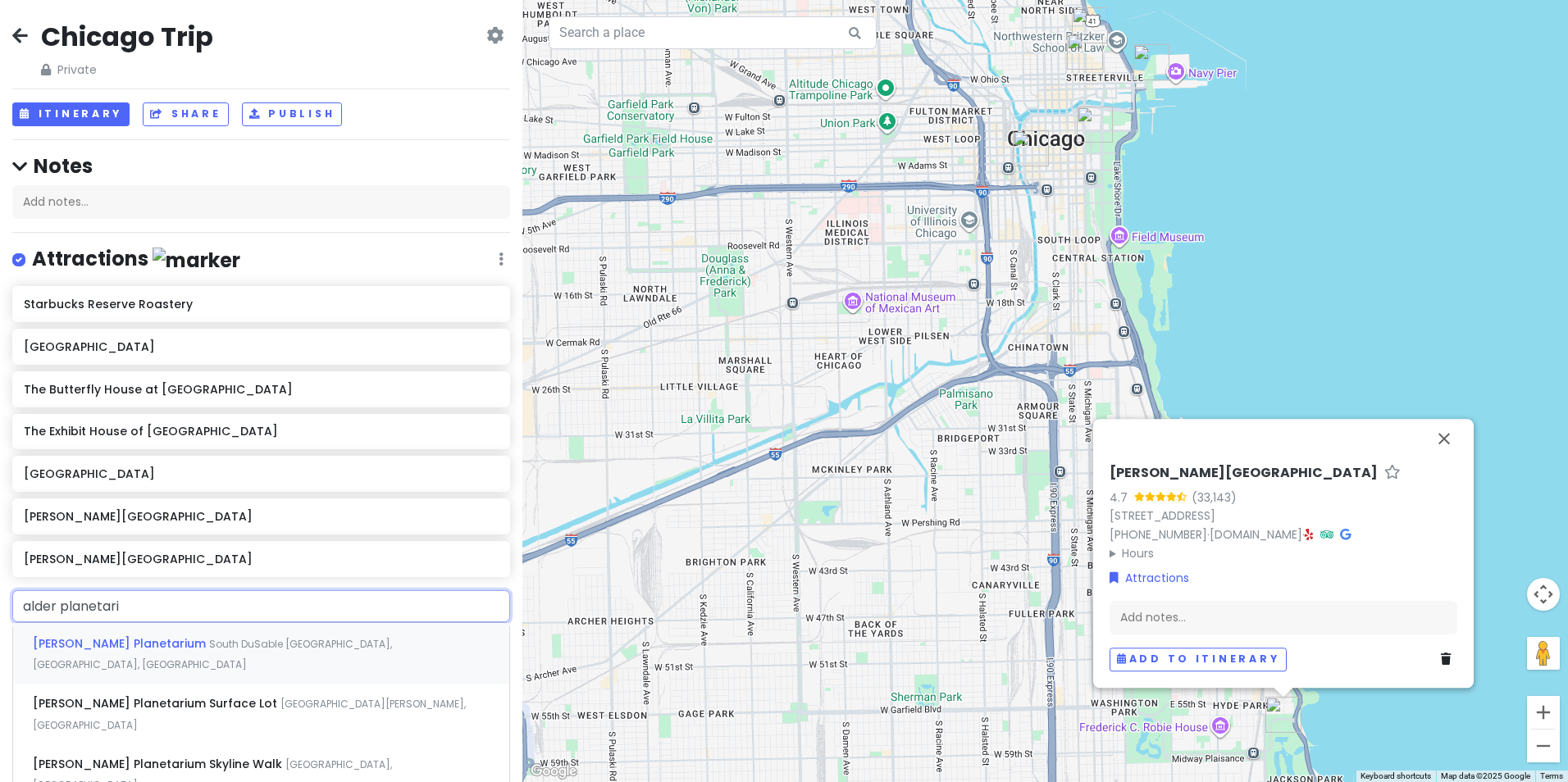
type input "alder planetariu"
click at [78, 635] on span "[PERSON_NAME] Planetarium" at bounding box center [120, 643] width 176 height 17
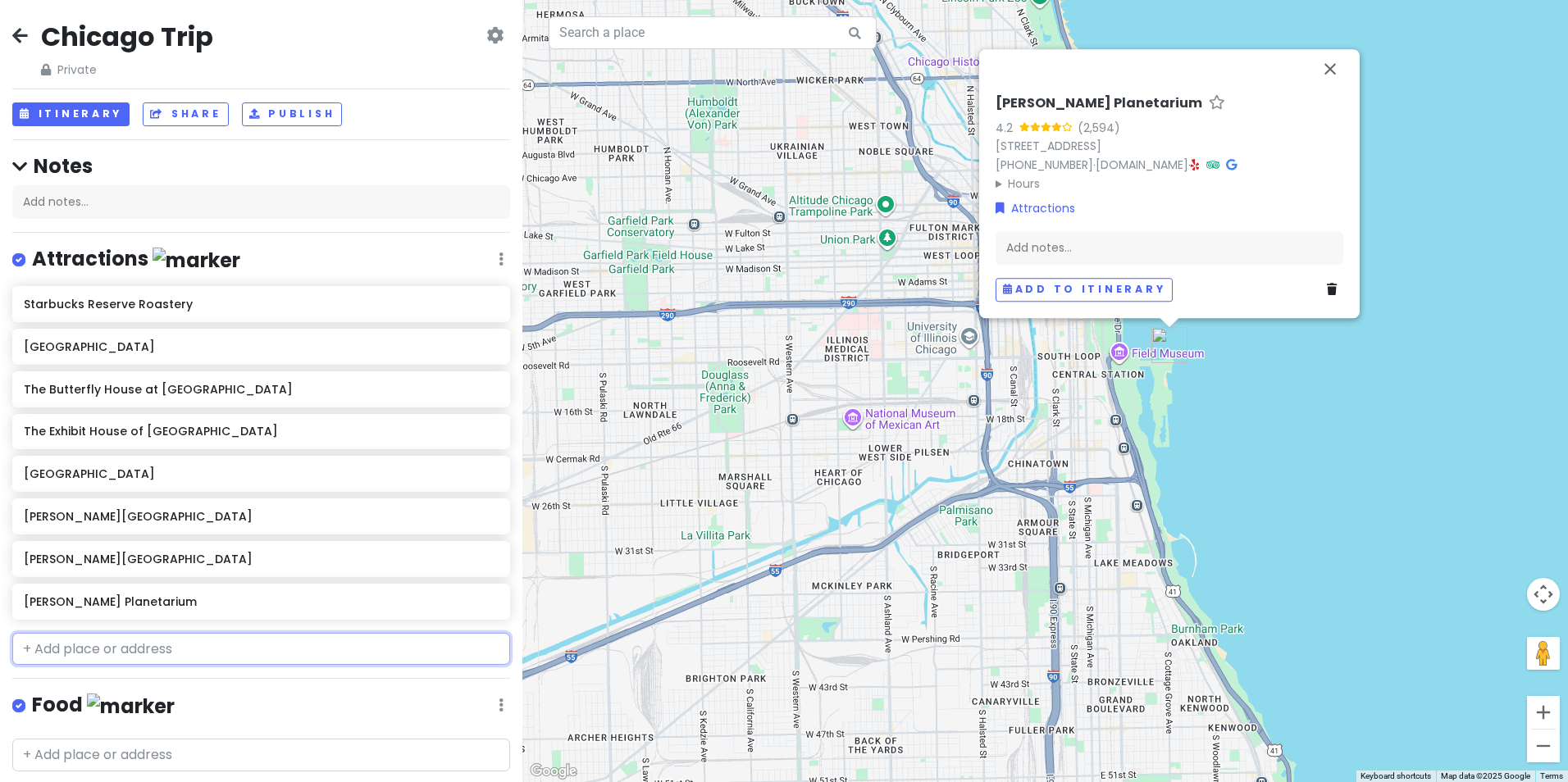
click at [80, 645] on input "text" at bounding box center [261, 649] width 498 height 32
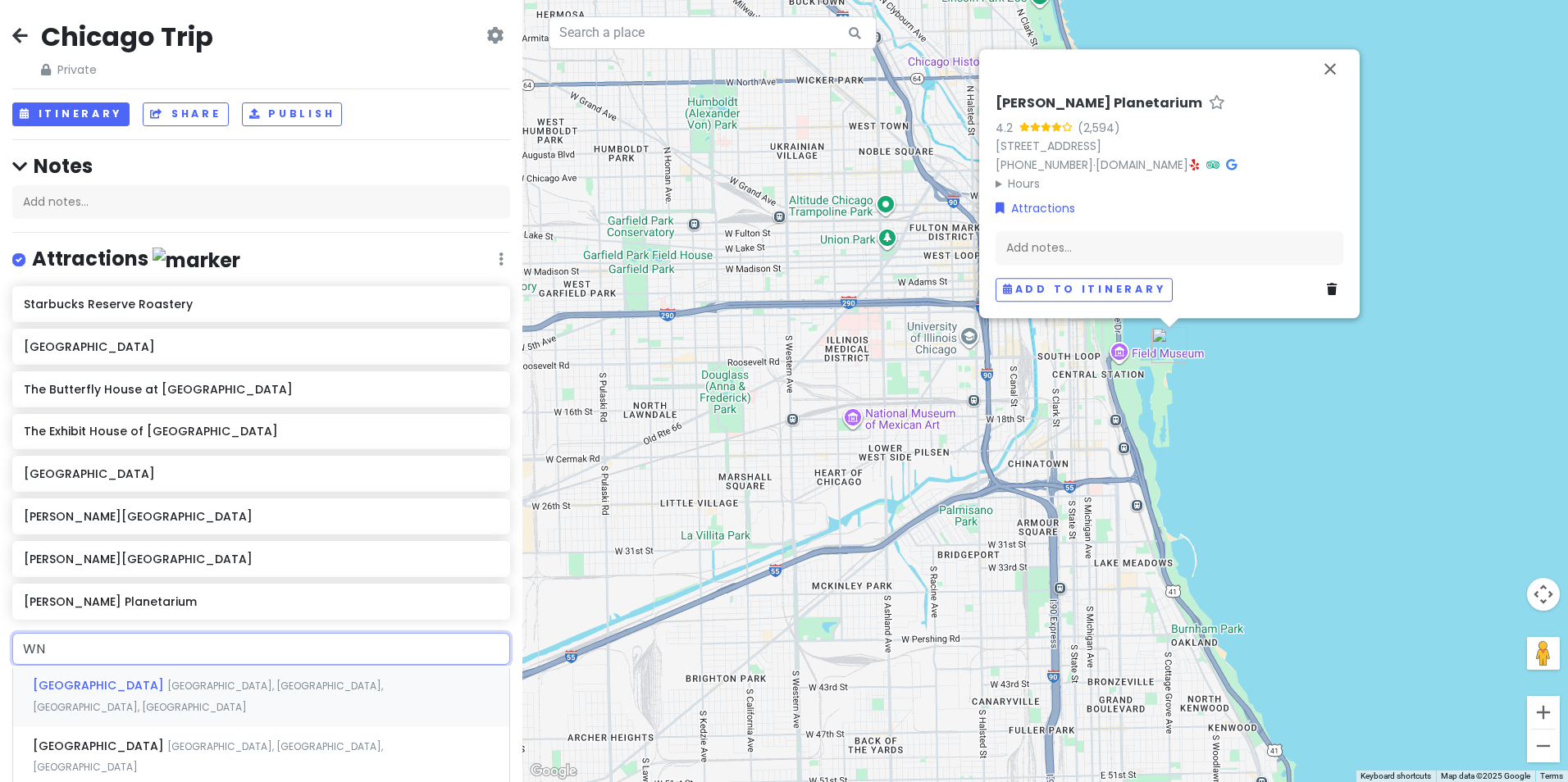
type input "WND"
click at [91, 692] on span "WNDR Museum" at bounding box center [78, 685] width 92 height 17
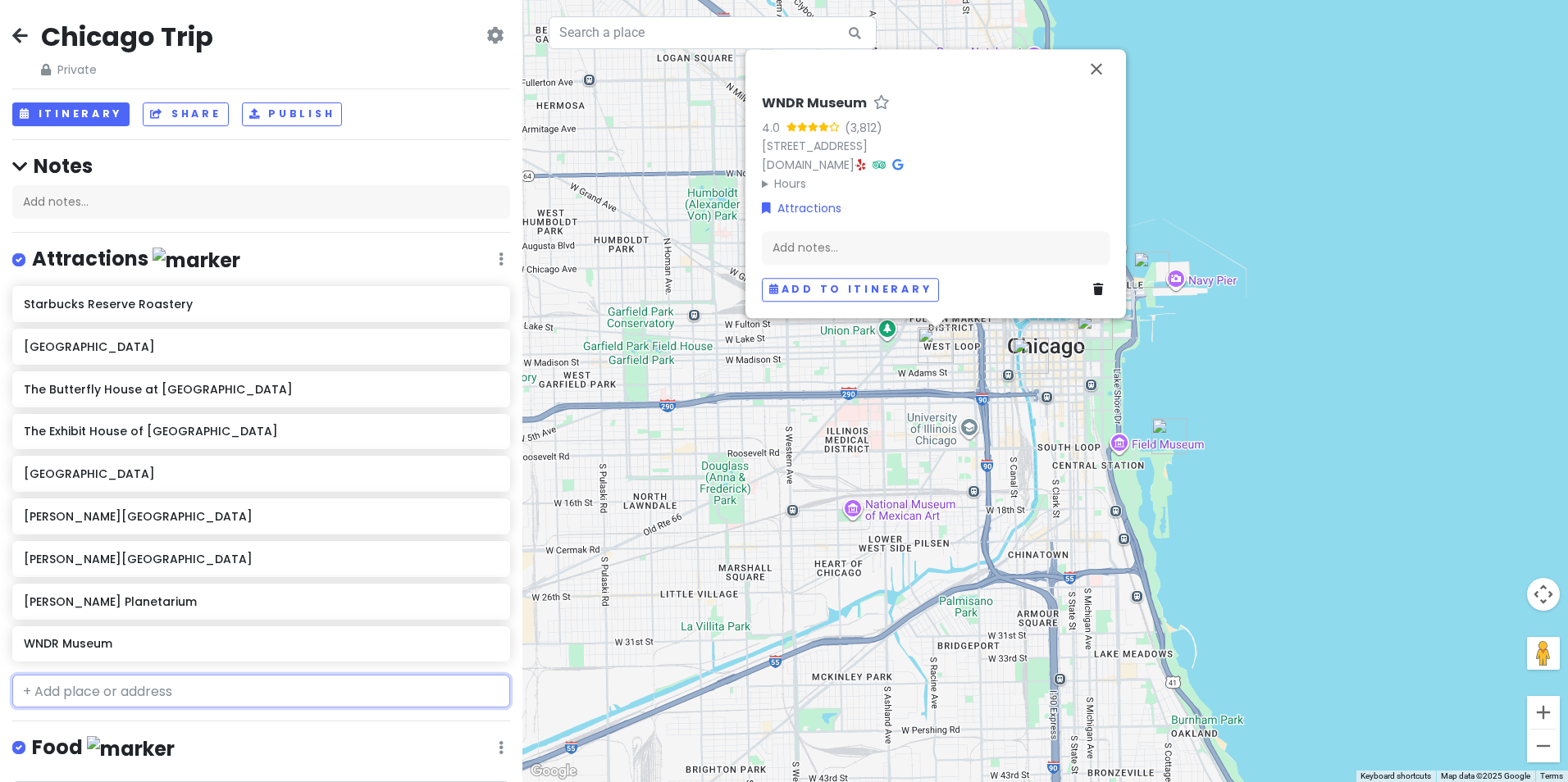
click at [92, 688] on input "text" at bounding box center [261, 691] width 498 height 32
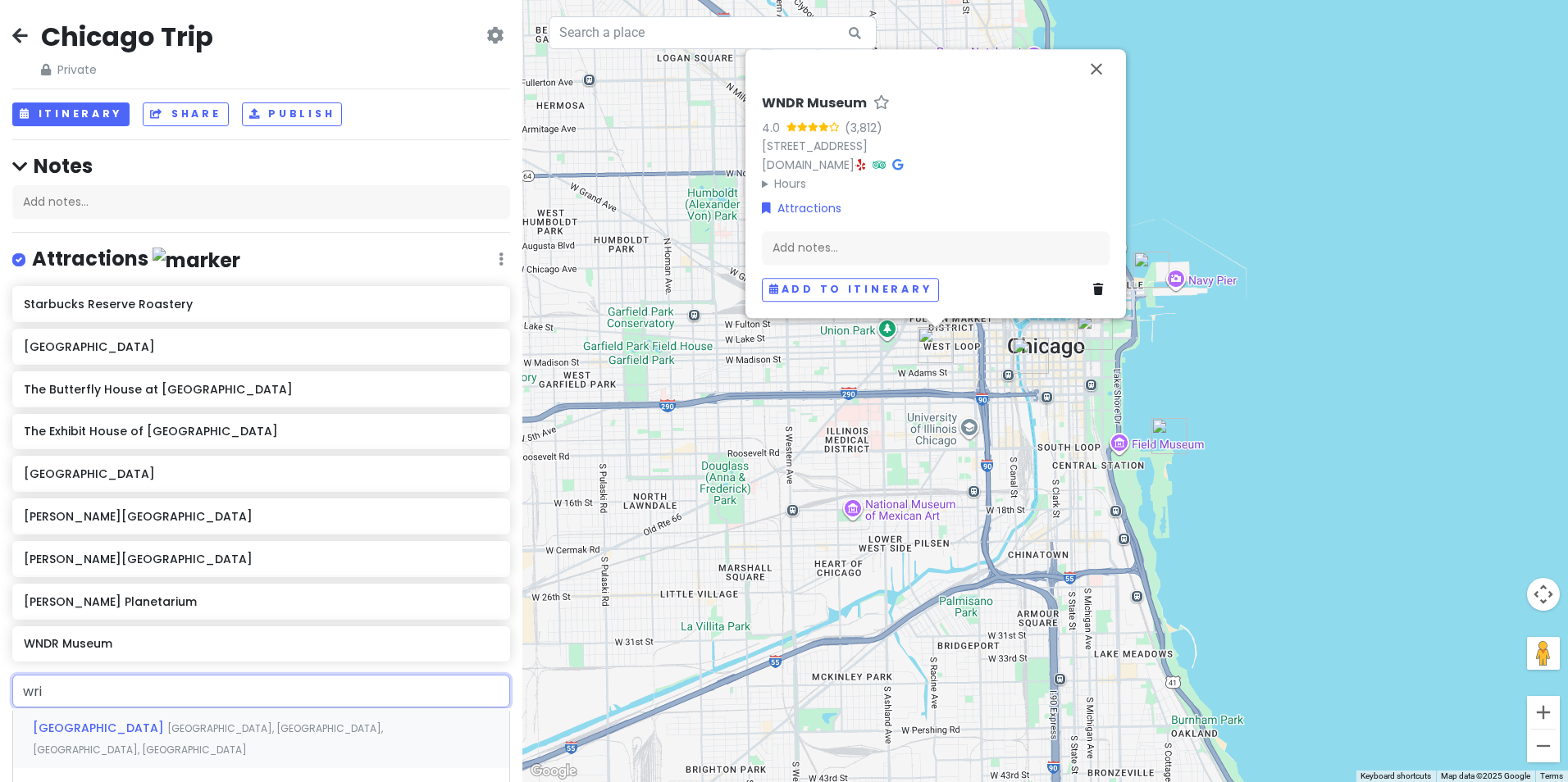
type input "wrig"
click at [81, 721] on span "[GEOGRAPHIC_DATA]" at bounding box center [99, 728] width 134 height 17
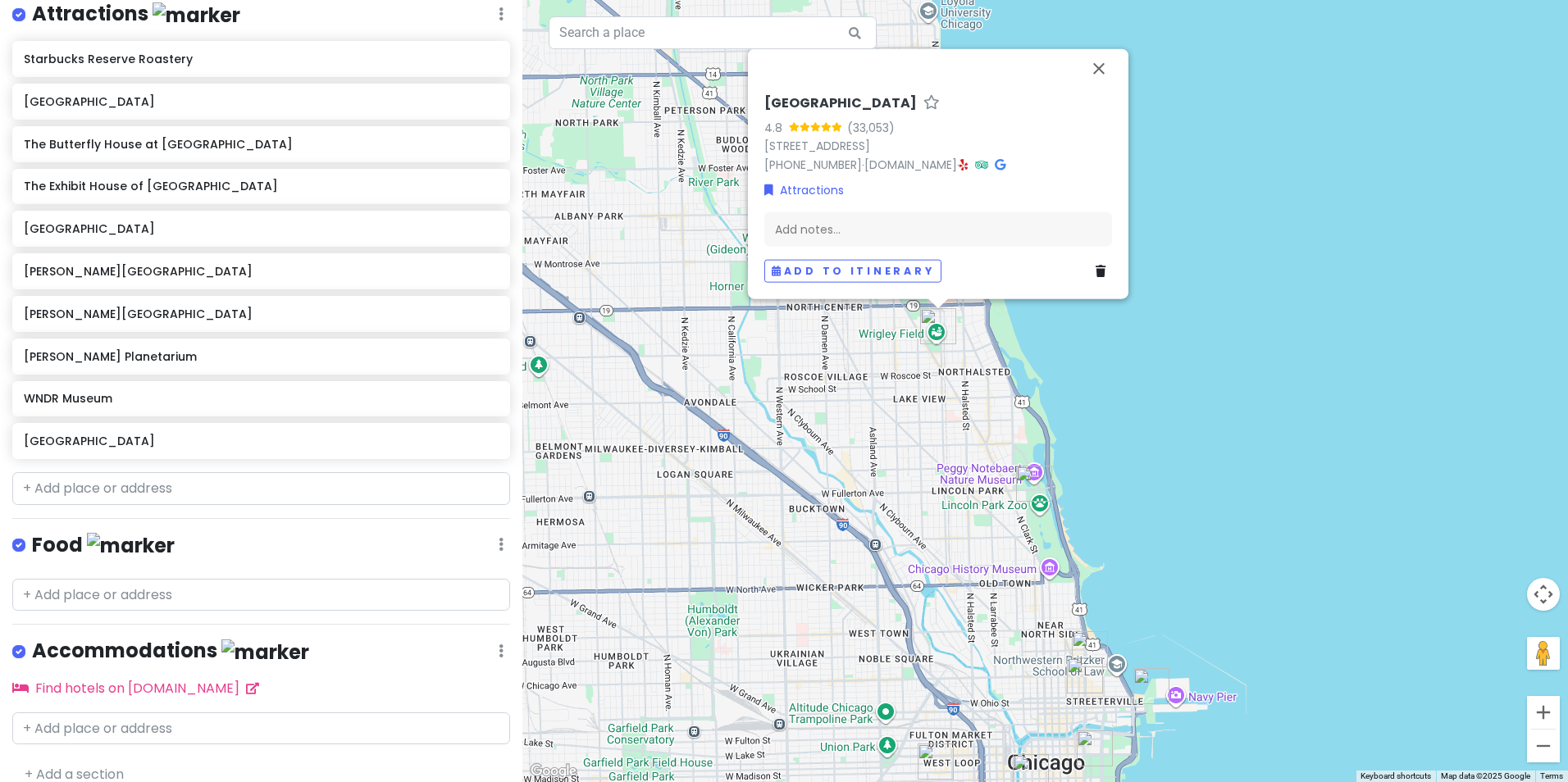
scroll to position [246, 0]
click at [101, 484] on input "text" at bounding box center [261, 487] width 498 height 32
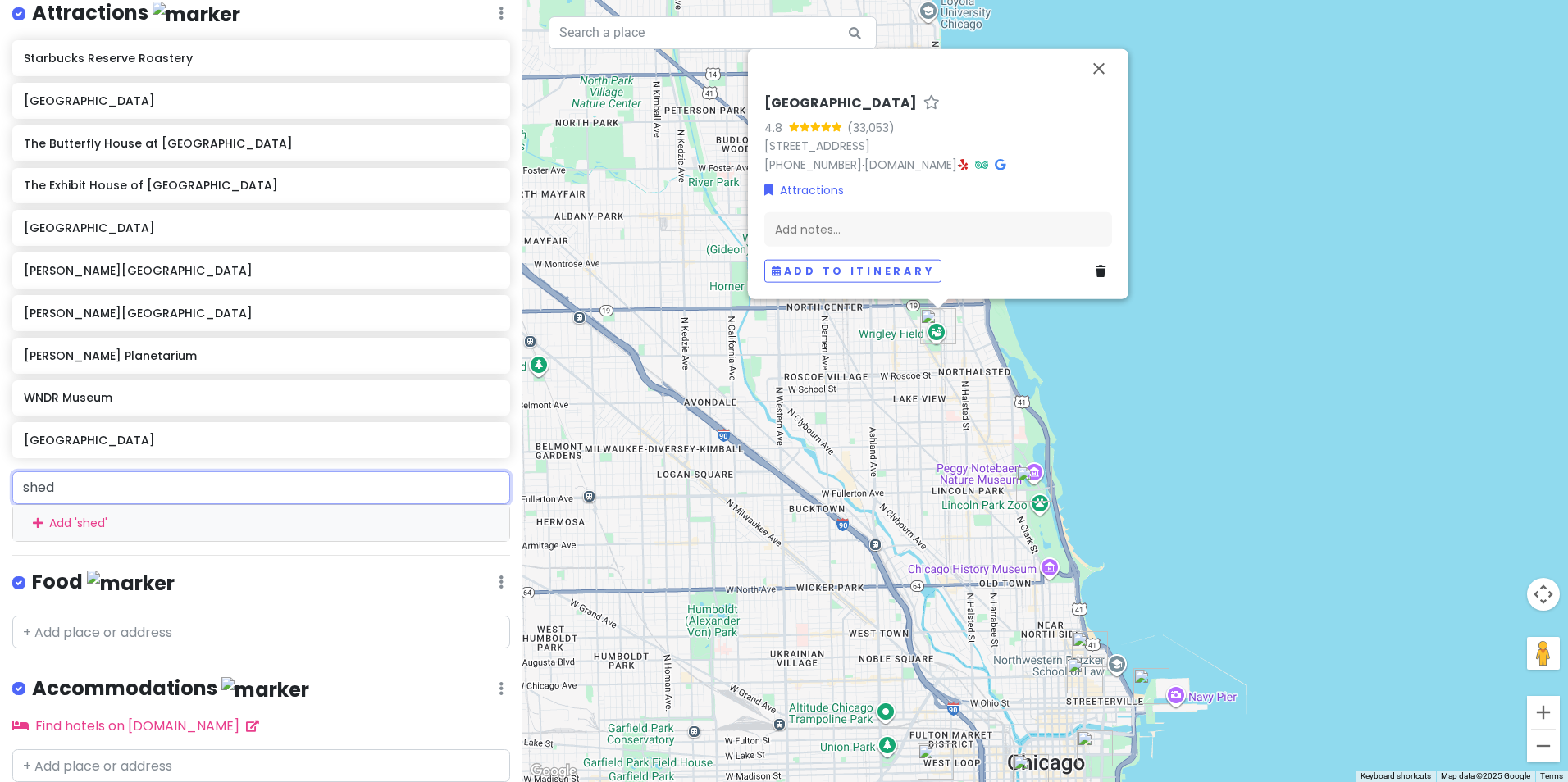
type input "[PERSON_NAME]"
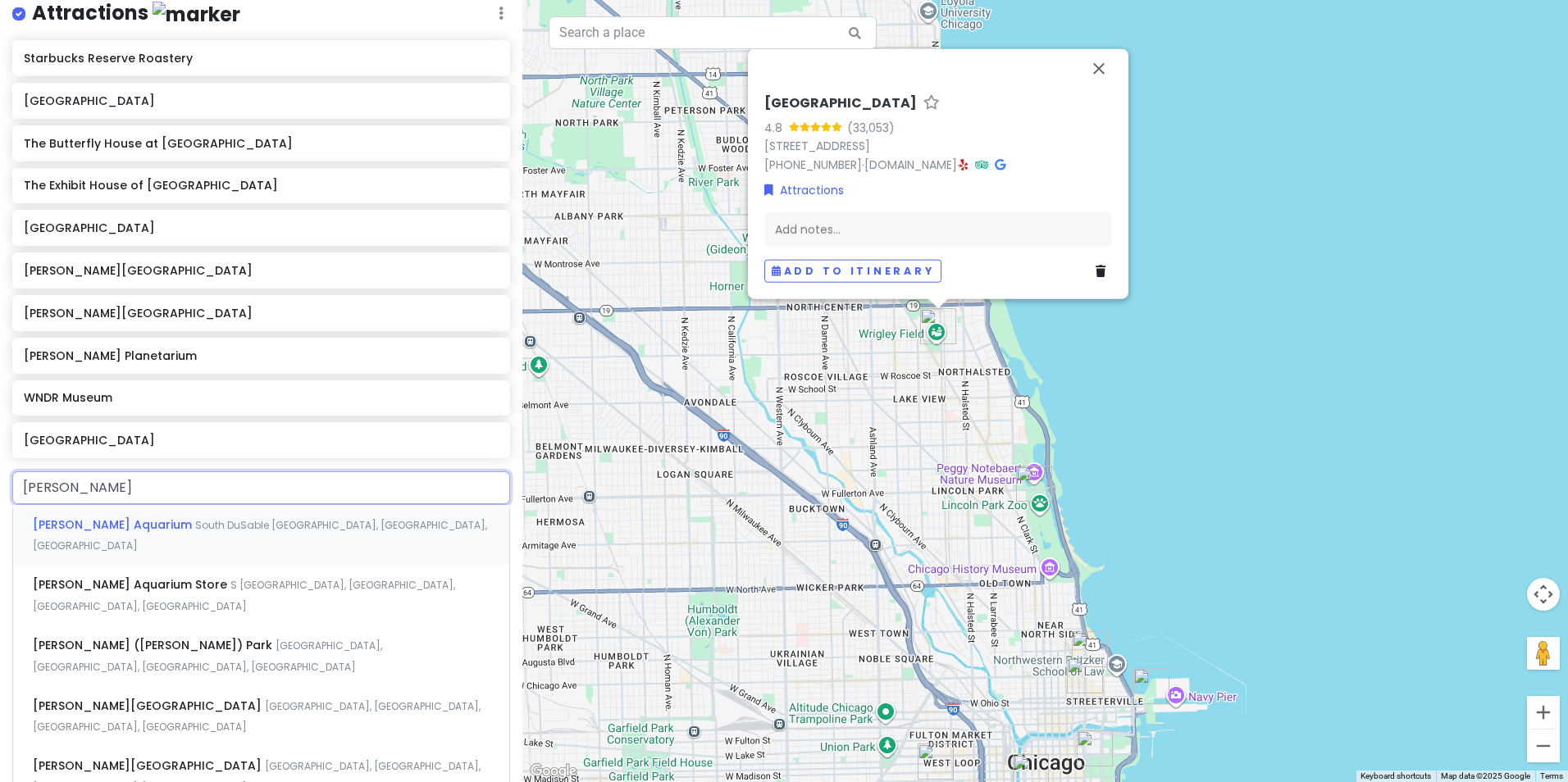
click at [86, 528] on span "[PERSON_NAME] Aquarium" at bounding box center [113, 524] width 162 height 17
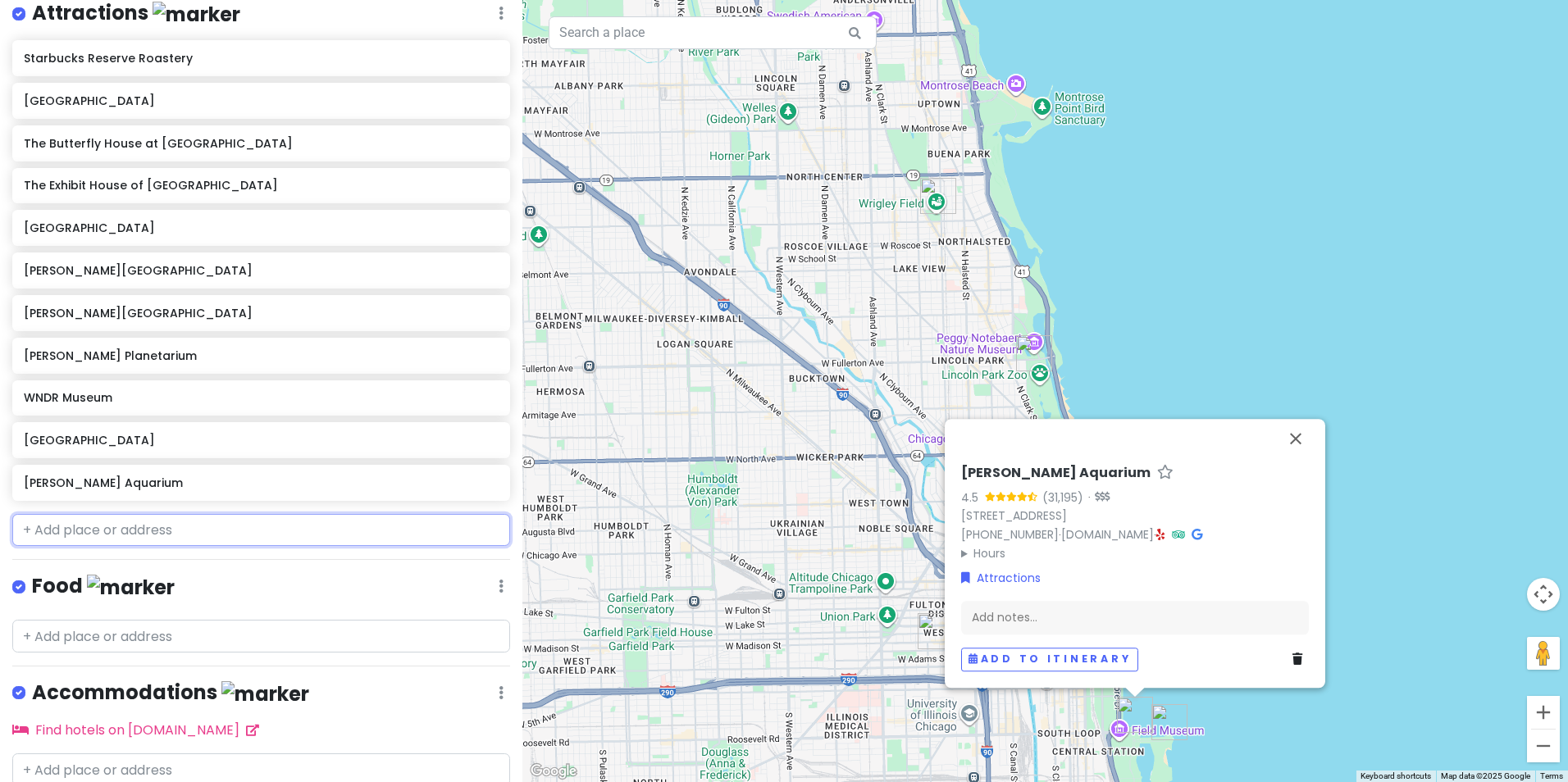
click at [75, 528] on input "text" at bounding box center [261, 530] width 498 height 32
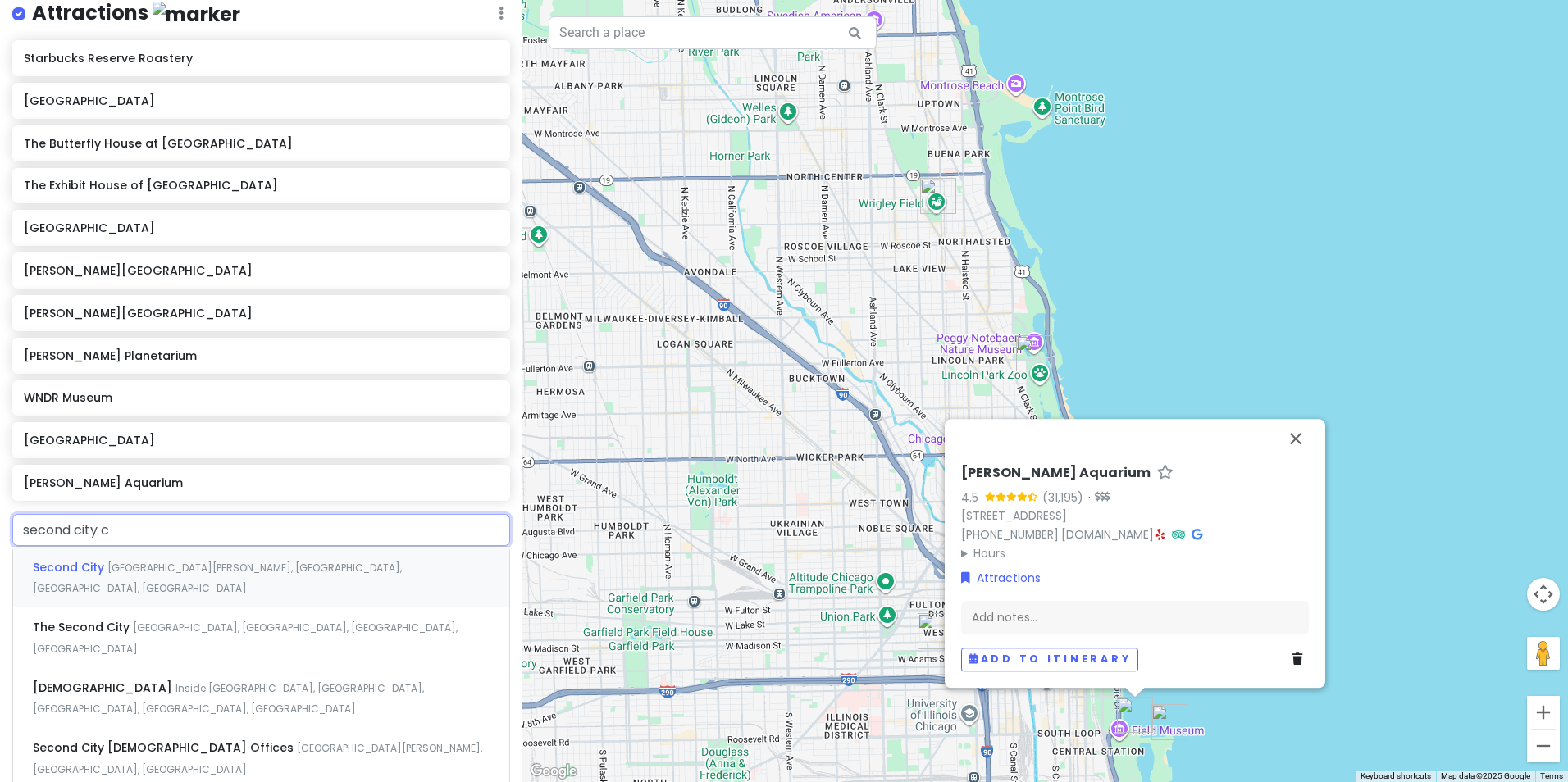
type input "second city co"
click at [56, 565] on span "Second City" at bounding box center [69, 567] width 75 height 17
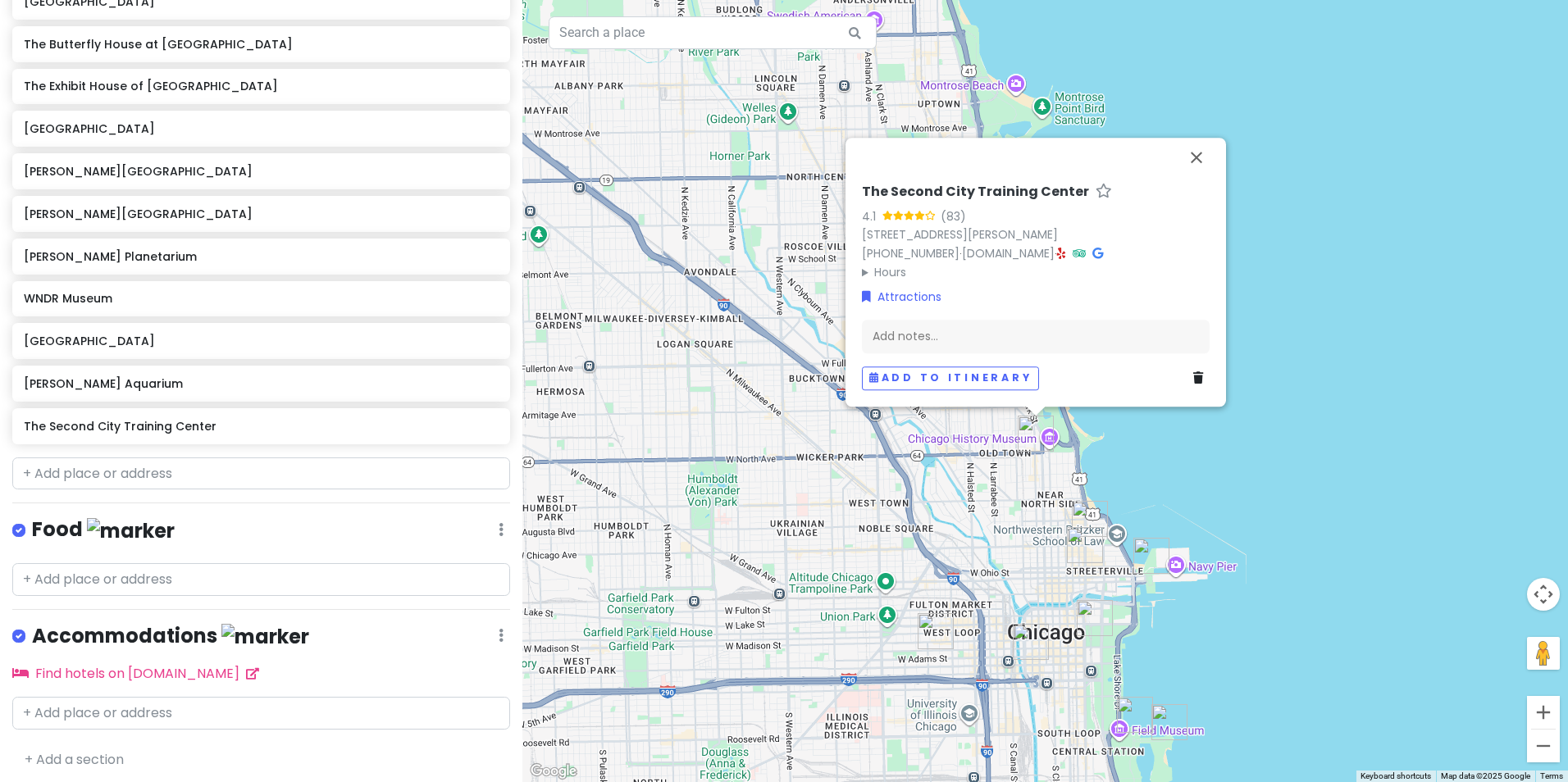
scroll to position [348, 0]
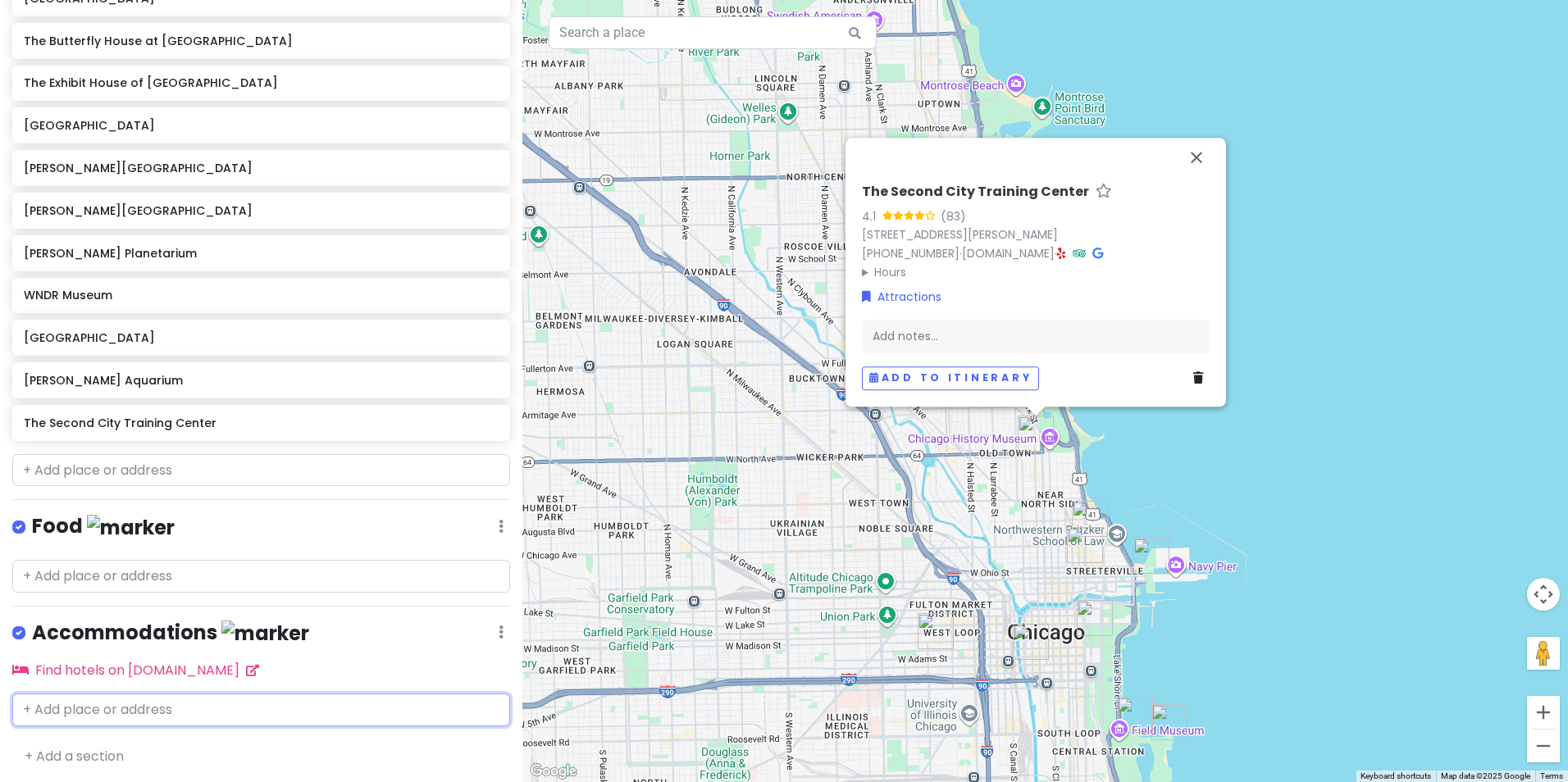
click at [133, 704] on input "text" at bounding box center [261, 709] width 498 height 32
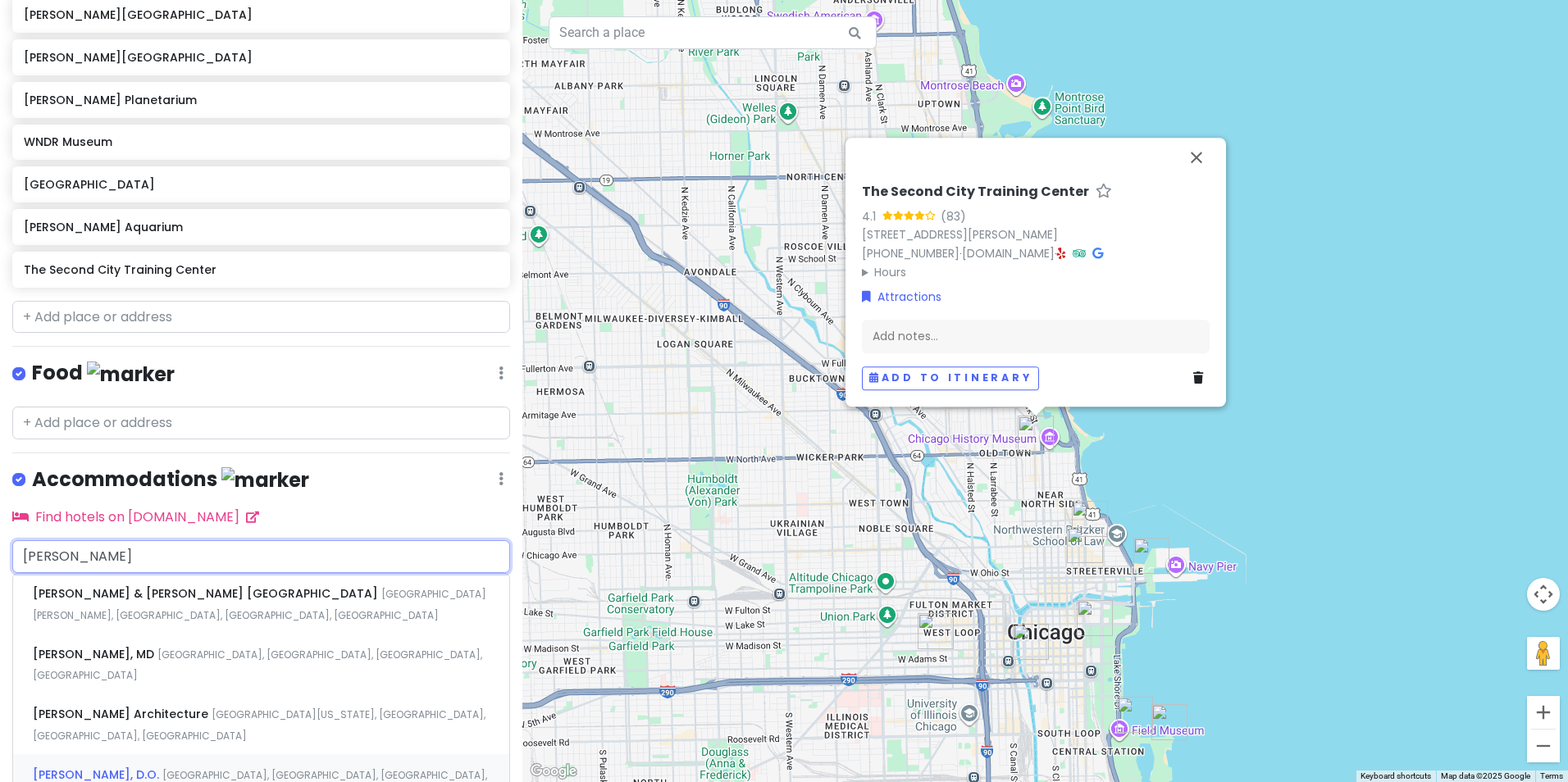
scroll to position [513, 0]
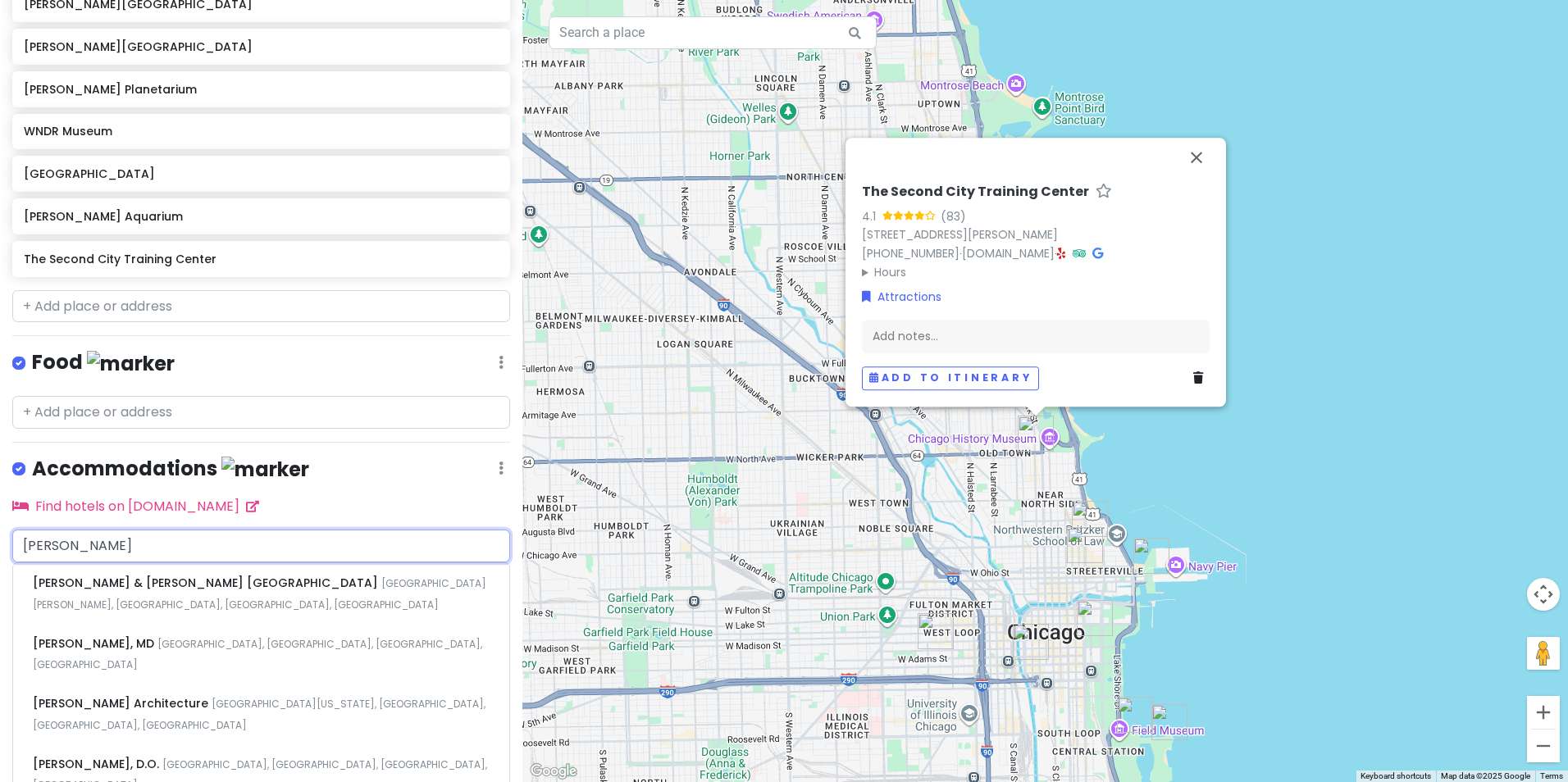
click at [120, 534] on input "[PERSON_NAME]" at bounding box center [261, 545] width 498 height 32
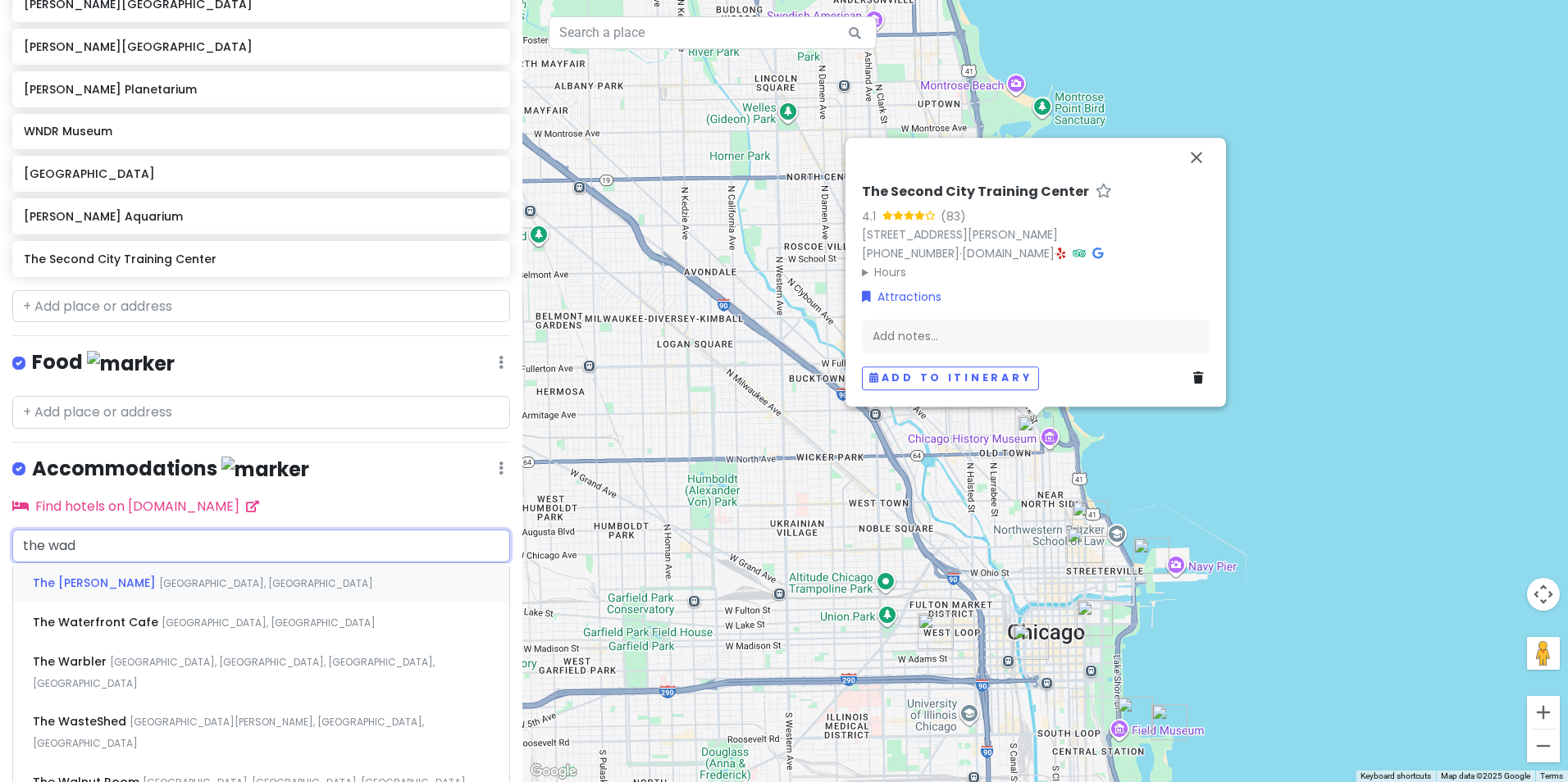
type input "the [PERSON_NAME]"
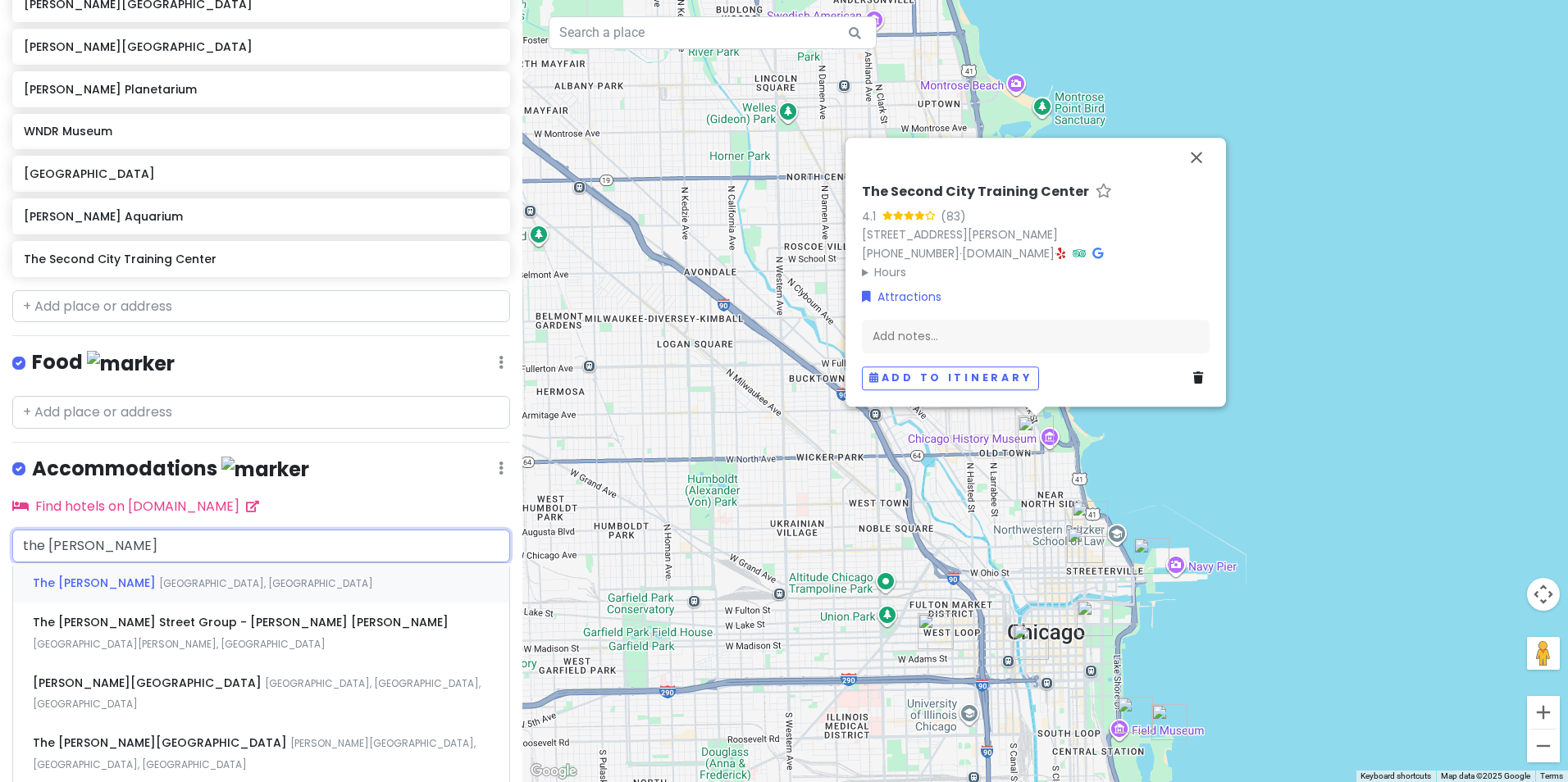
click at [77, 584] on span "The [PERSON_NAME]" at bounding box center [96, 583] width 126 height 17
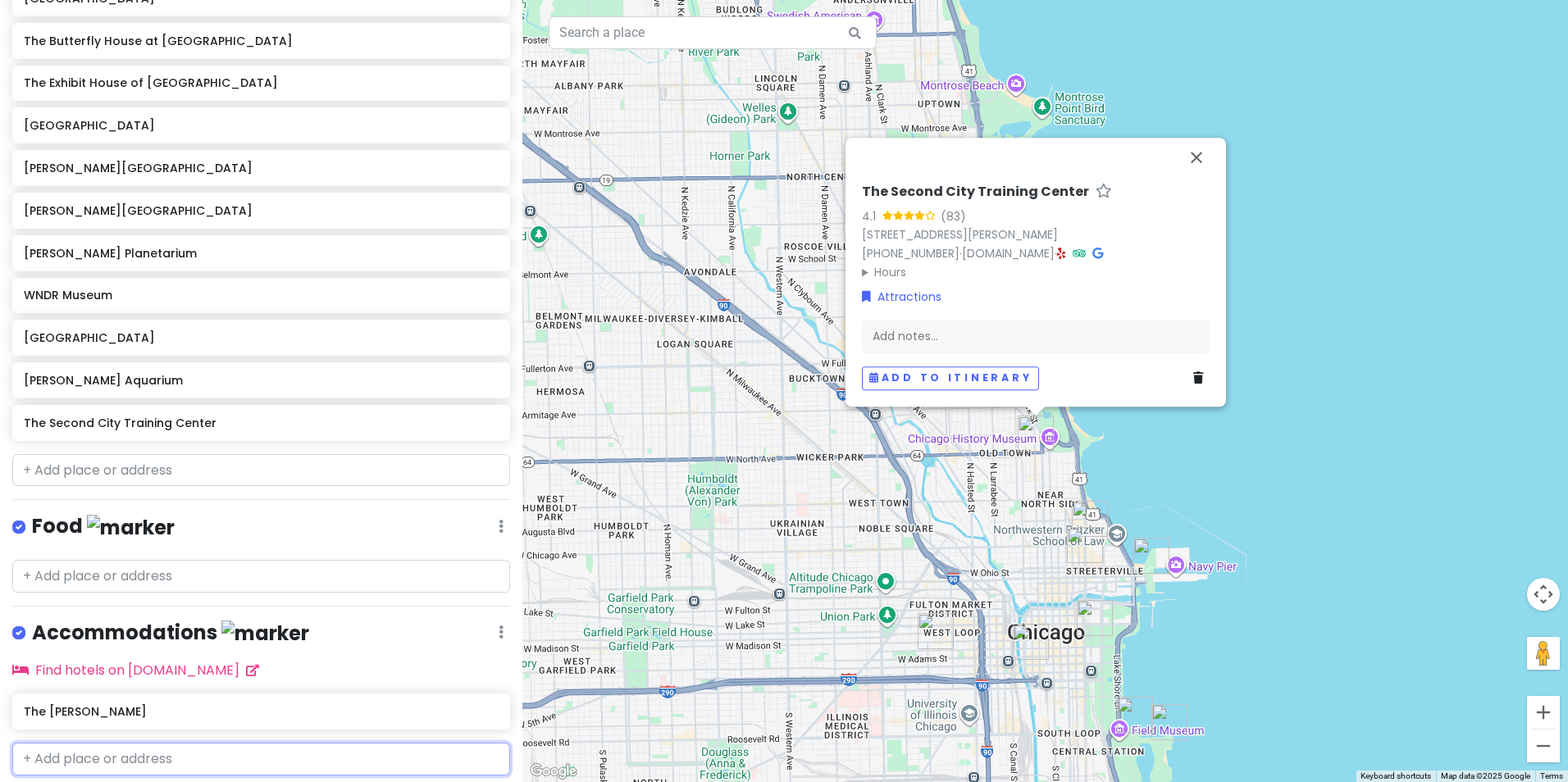
scroll to position [398, 0]
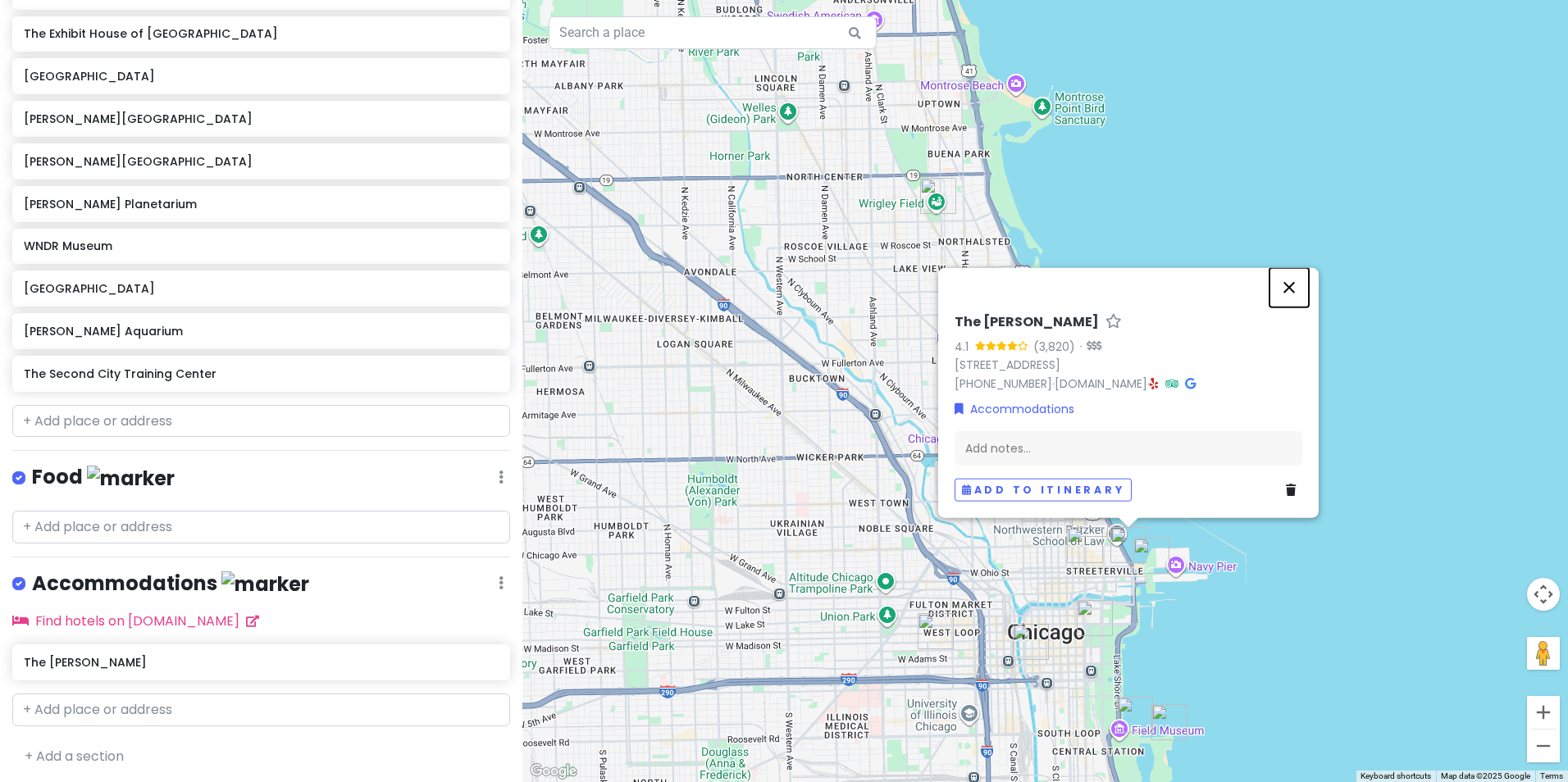
click at [1286, 287] on button "Close" at bounding box center [1289, 287] width 40 height 39
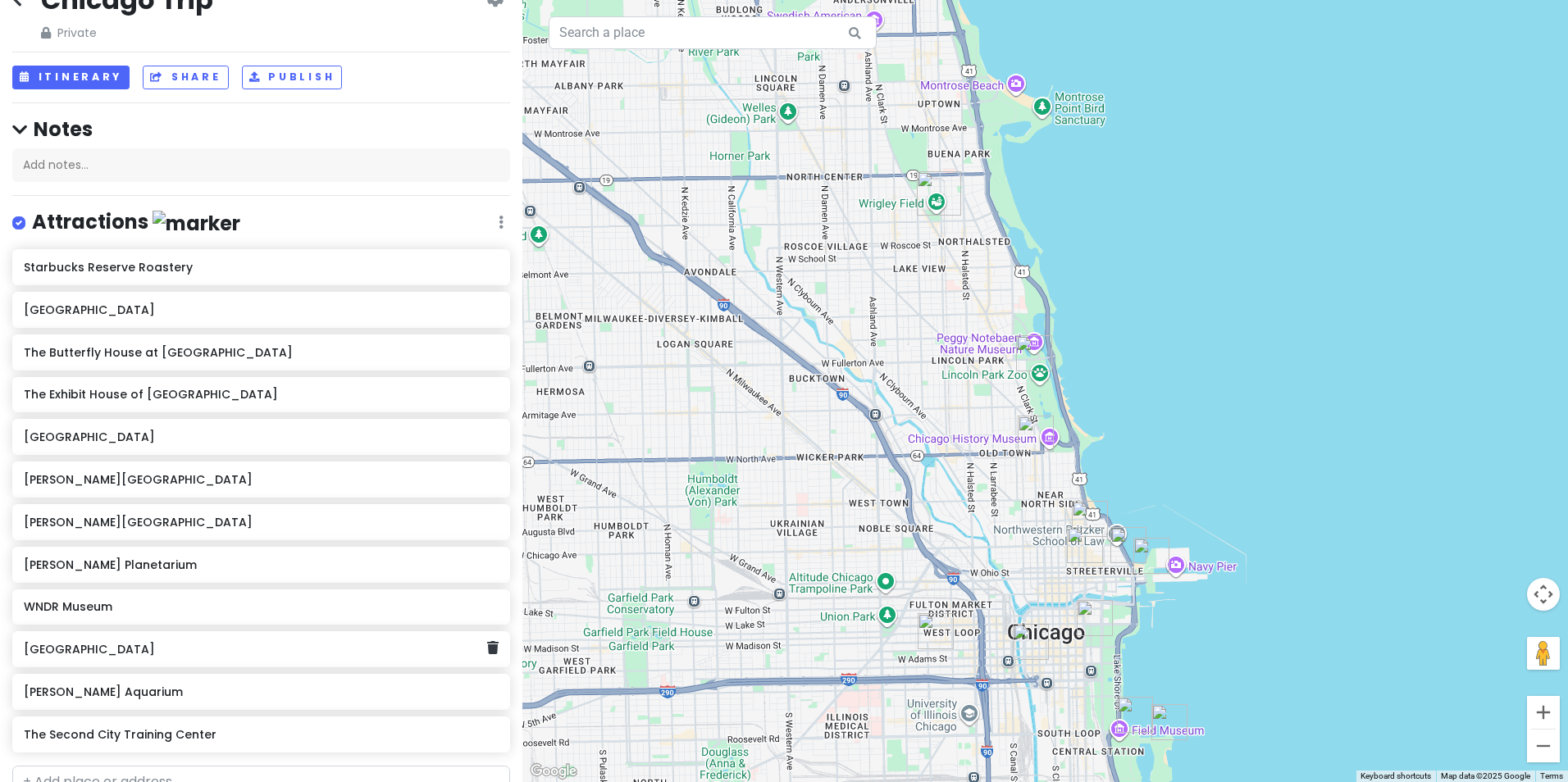
scroll to position [0, 0]
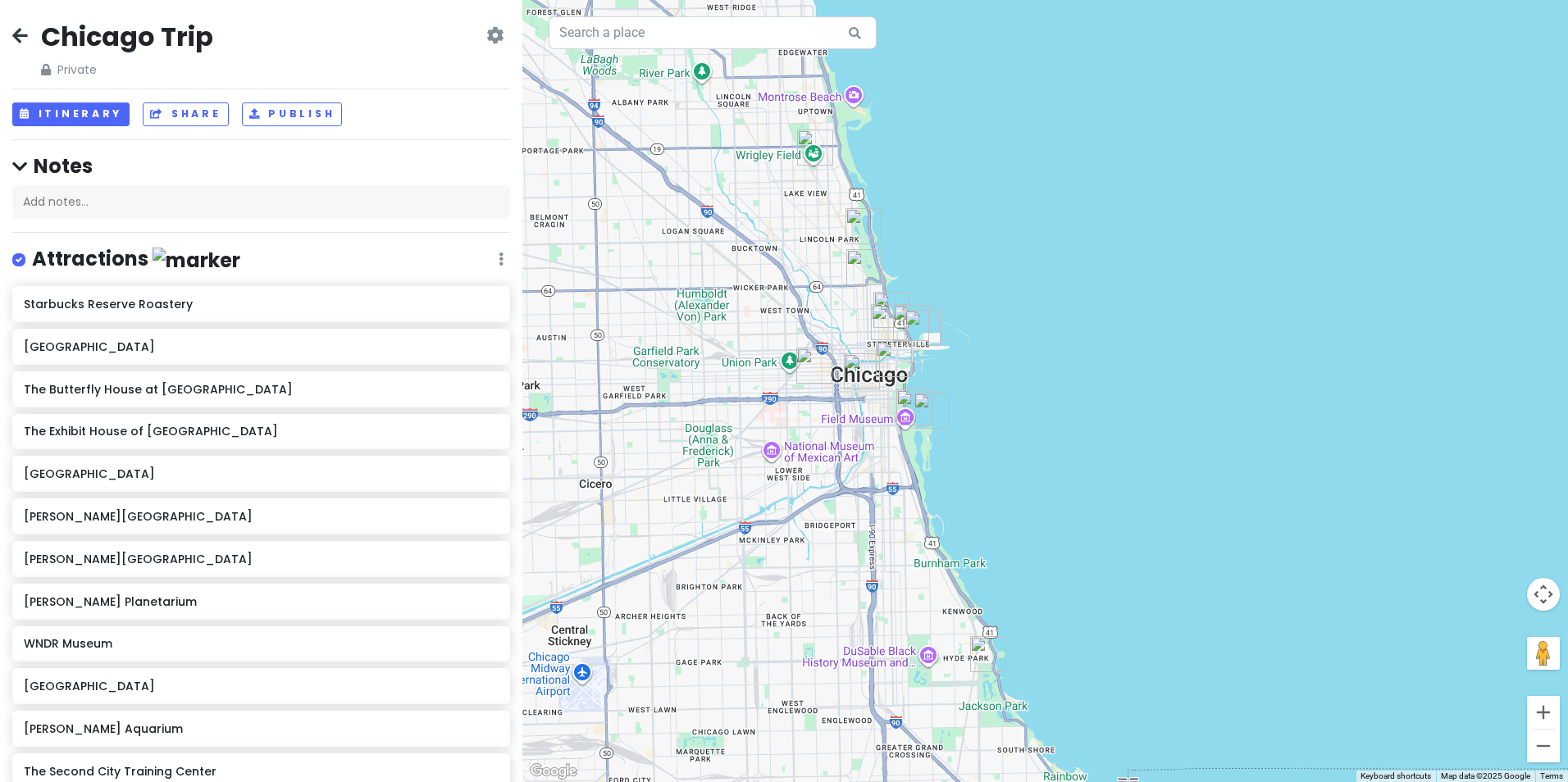
drag, startPoint x: 854, startPoint y: 401, endPoint x: 671, endPoint y: 270, distance: 225.1
click at [671, 266] on div at bounding box center [1045, 391] width 1046 height 782
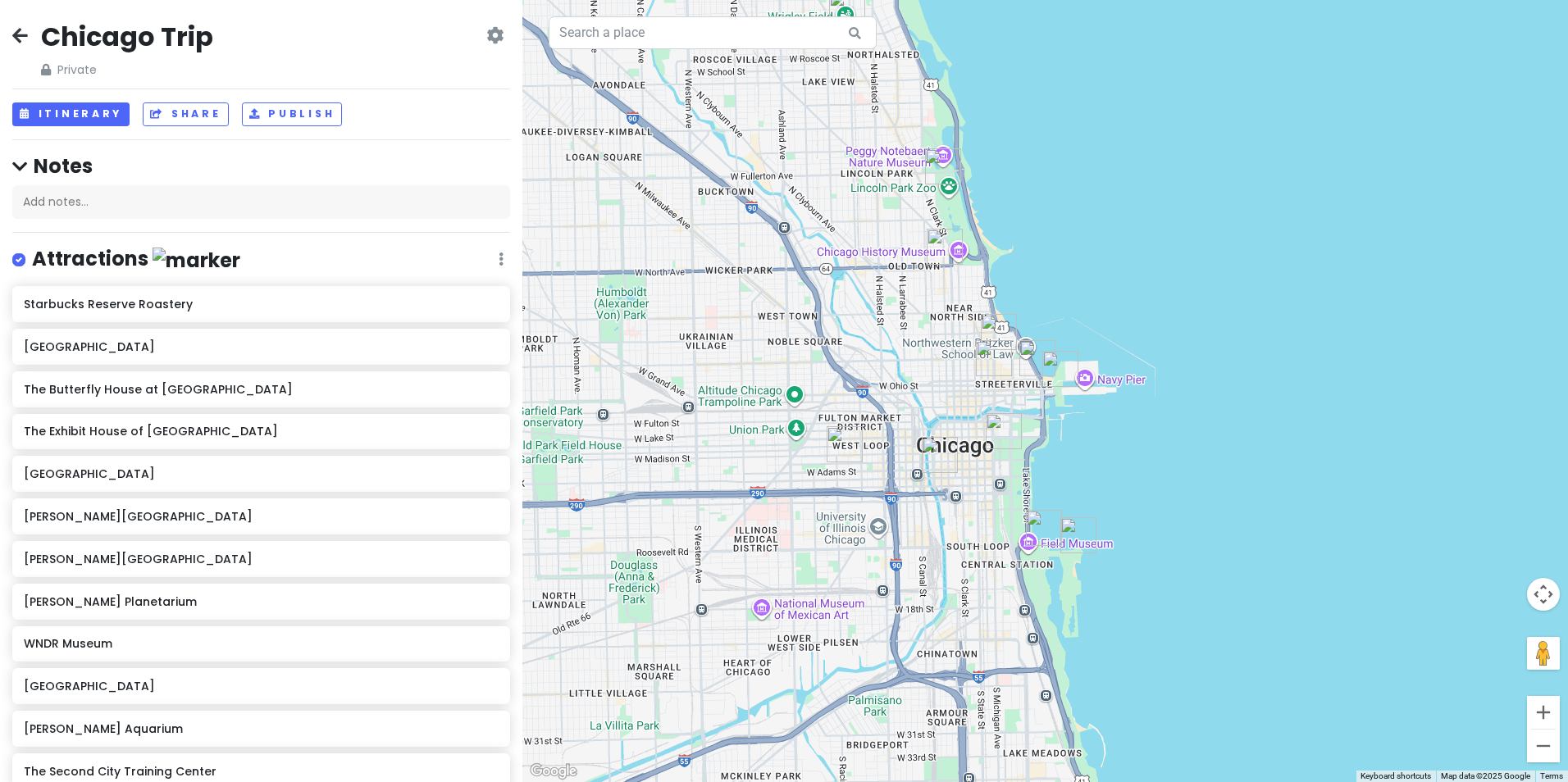
drag, startPoint x: 697, startPoint y: 334, endPoint x: 609, endPoint y: 371, distance: 95.5
click at [612, 372] on div at bounding box center [1045, 391] width 1046 height 782
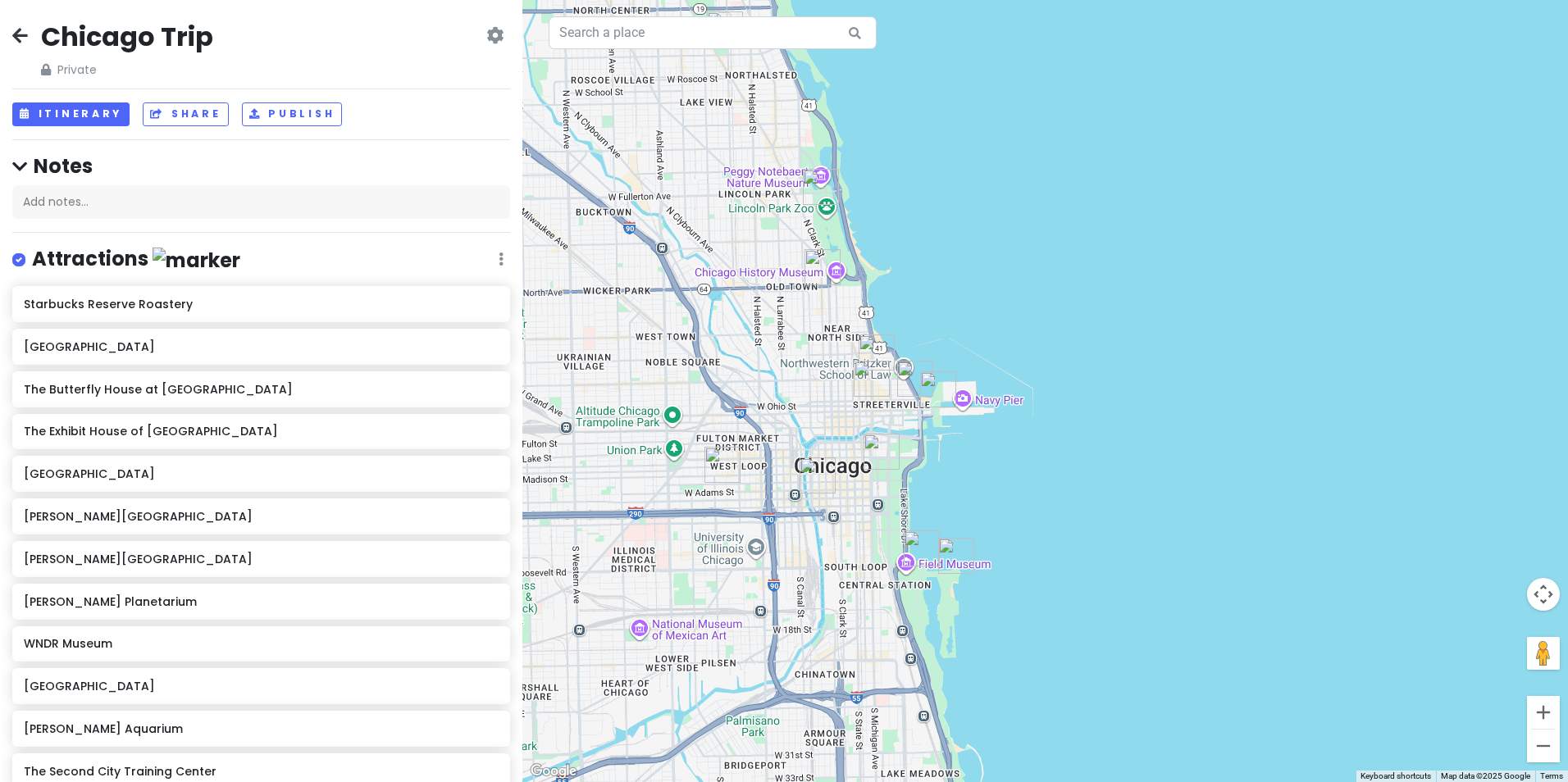
drag, startPoint x: 839, startPoint y: 330, endPoint x: 1147, endPoint y: 355, distance: 309.0
click at [1147, 355] on div at bounding box center [1045, 391] width 1046 height 782
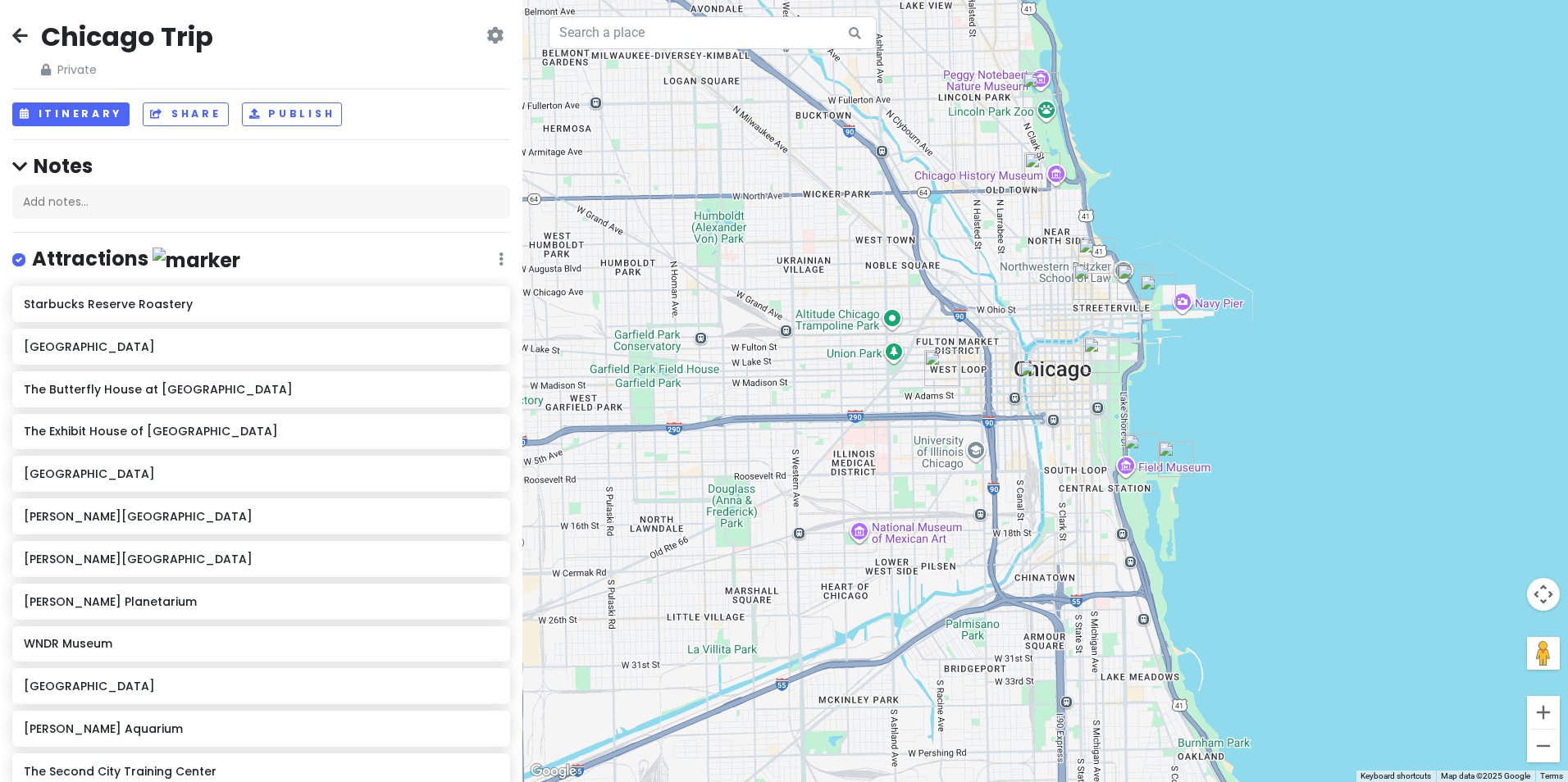
drag, startPoint x: 1119, startPoint y: 513, endPoint x: 1351, endPoint y: 398, distance: 258.9
click at [1351, 398] on div at bounding box center [1045, 391] width 1046 height 782
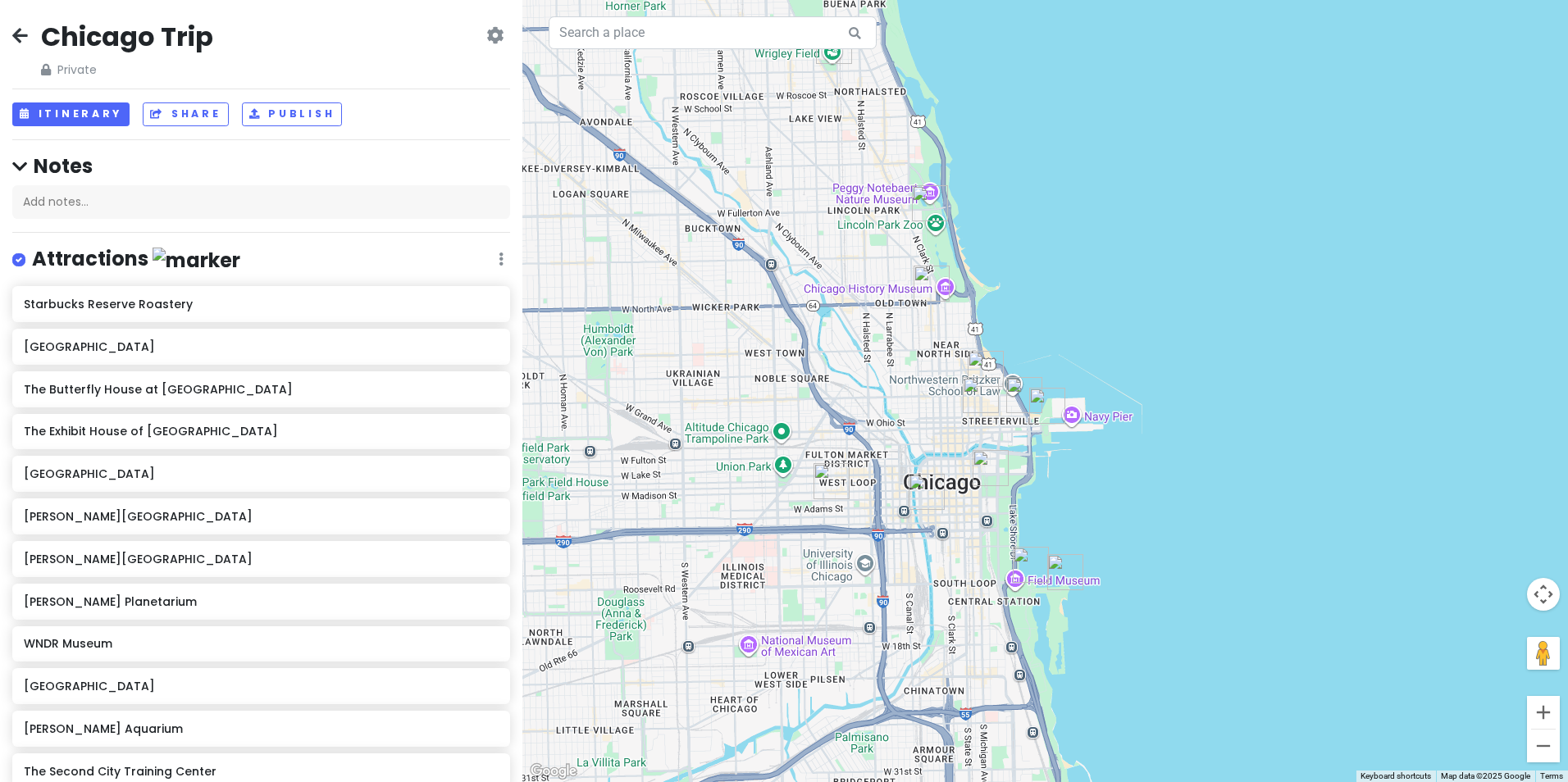
drag, startPoint x: 1328, startPoint y: 413, endPoint x: 1199, endPoint y: 534, distance: 176.9
click at [1199, 539] on div at bounding box center [1045, 391] width 1046 height 782
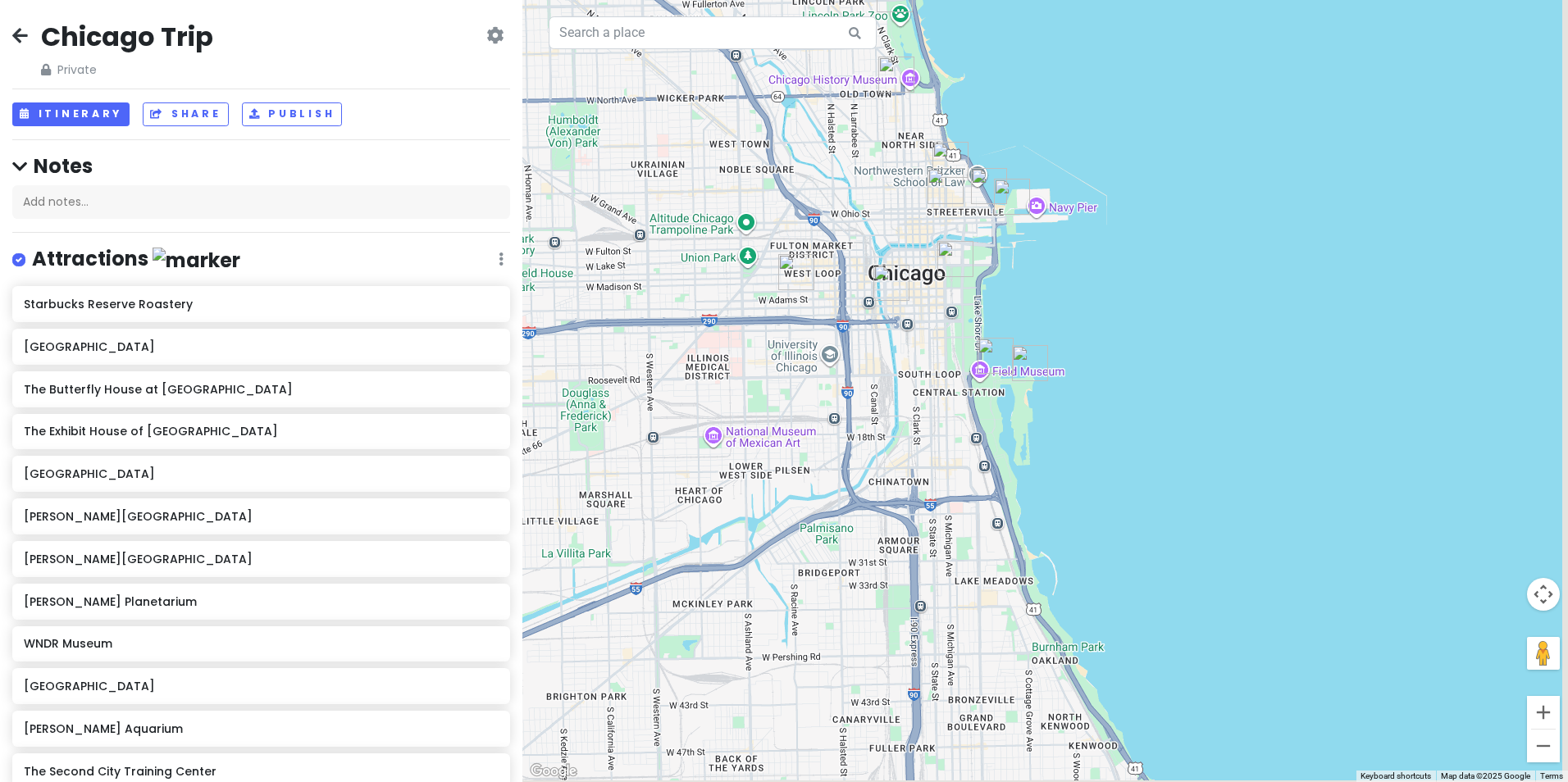
drag, startPoint x: 1263, startPoint y: 514, endPoint x: 1232, endPoint y: 163, distance: 352.4
click at [1232, 163] on div at bounding box center [1045, 391] width 1046 height 782
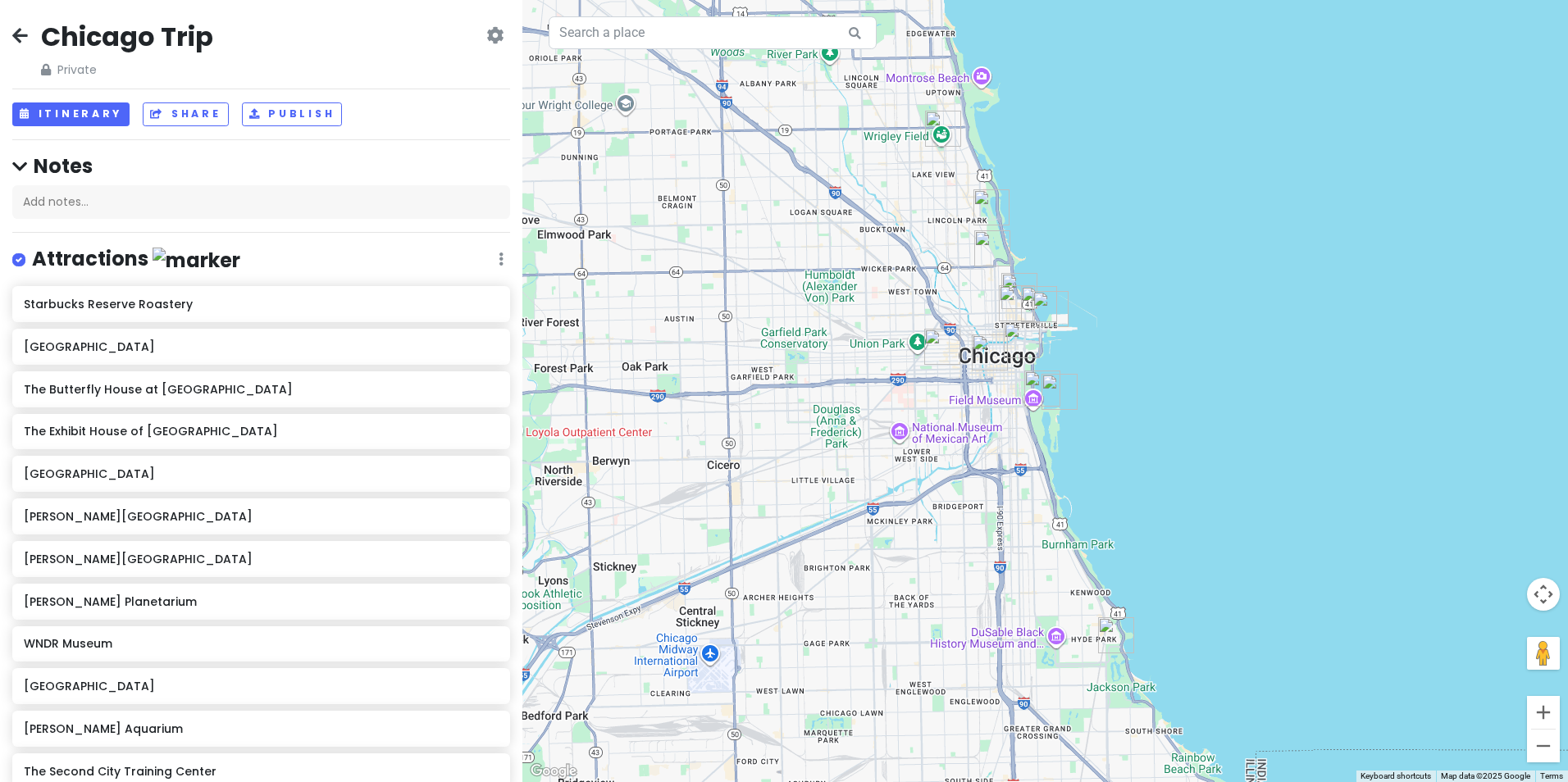
drag, startPoint x: 1283, startPoint y: 249, endPoint x: 1213, endPoint y: 369, distance: 138.9
click at [1213, 369] on div at bounding box center [1045, 391] width 1046 height 782
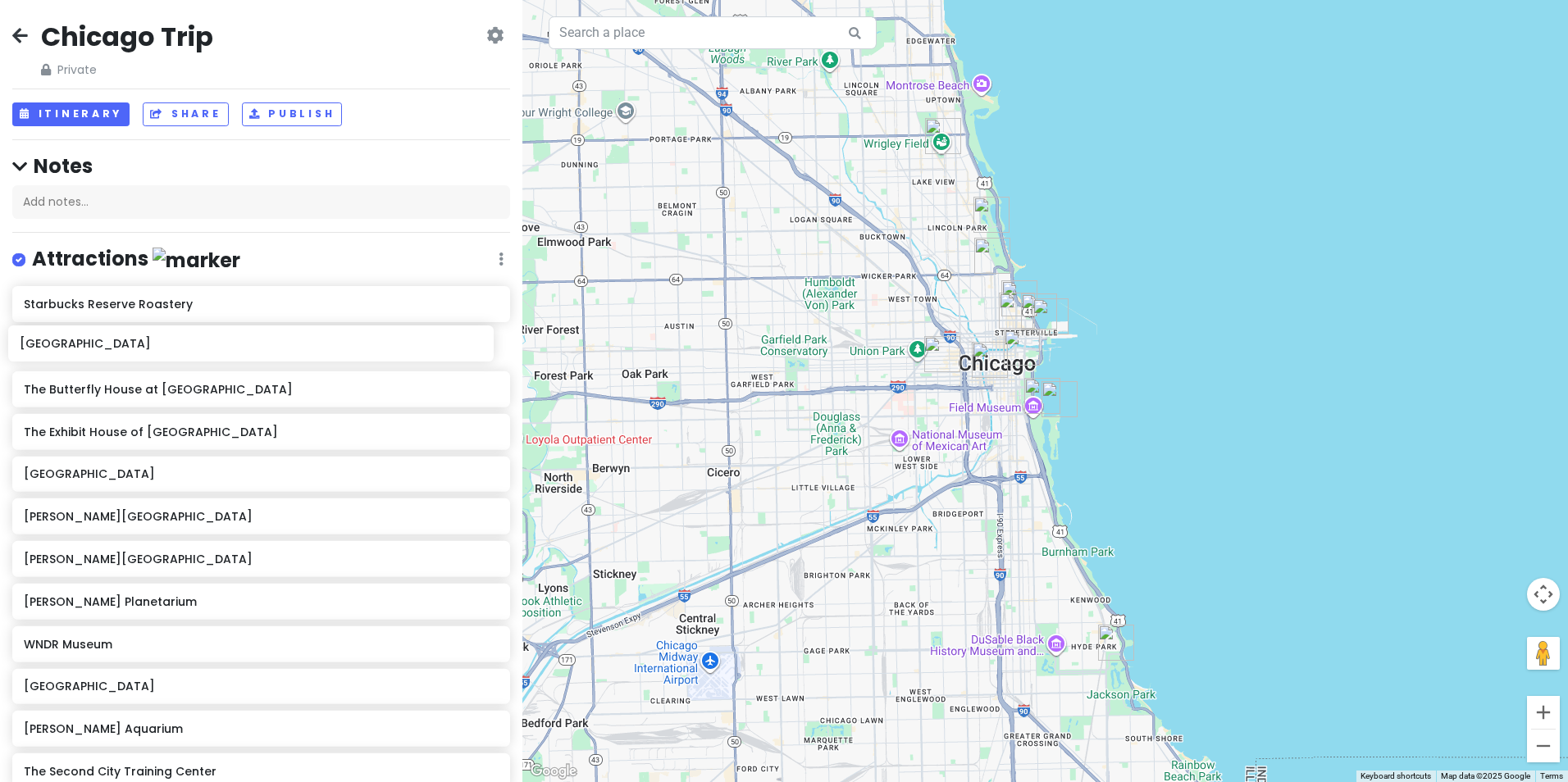
click at [383, 347] on div "[GEOGRAPHIC_DATA] [GEOGRAPHIC_DATA] The Butterfly House at [GEOGRAPHIC_DATA] [G…" at bounding box center [261, 541] width 522 height 509
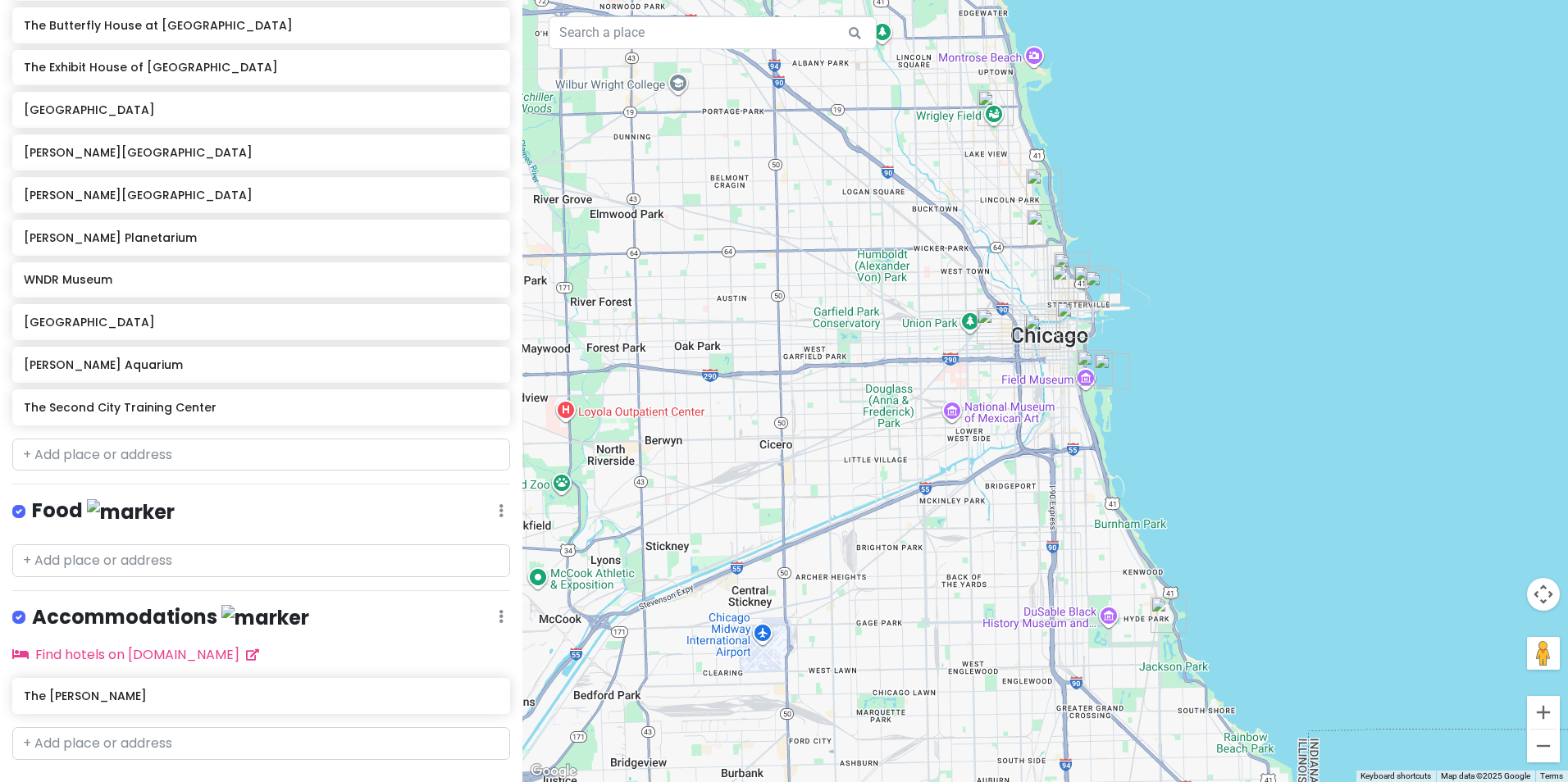
scroll to position [398, 0]
